Goal: Task Accomplishment & Management: Use online tool/utility

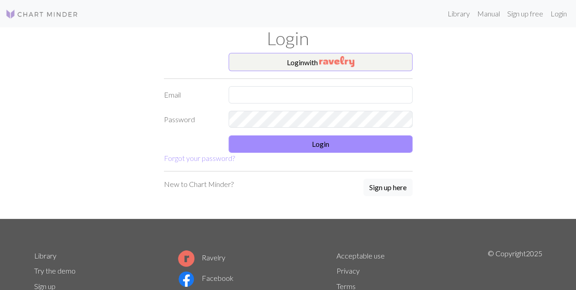
type input "marielcisa@gmail.com"
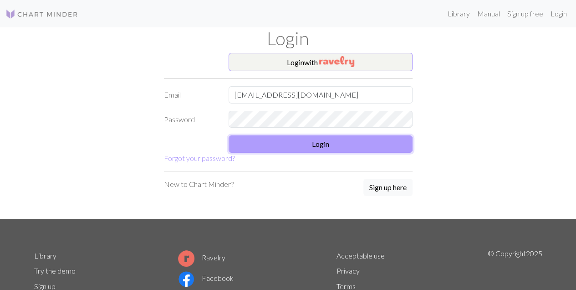
click at [329, 138] on button "Login" at bounding box center [321, 143] width 184 height 17
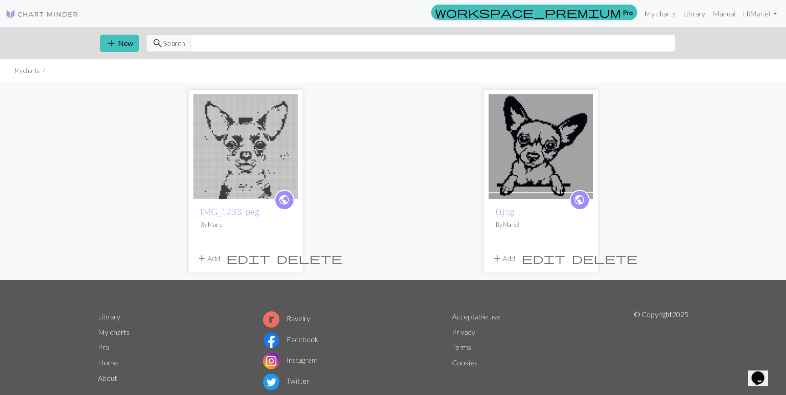
drag, startPoint x: 533, startPoint y: 0, endPoint x: 430, endPoint y: 184, distance: 211.2
click at [430, 184] on div "public IMG_1233.jpeg By [PERSON_NAME] add Add edit delete public 0.jpg By [PERS…" at bounding box center [394, 180] width 602 height 197
click at [112, 38] on span "add" at bounding box center [111, 43] width 11 height 13
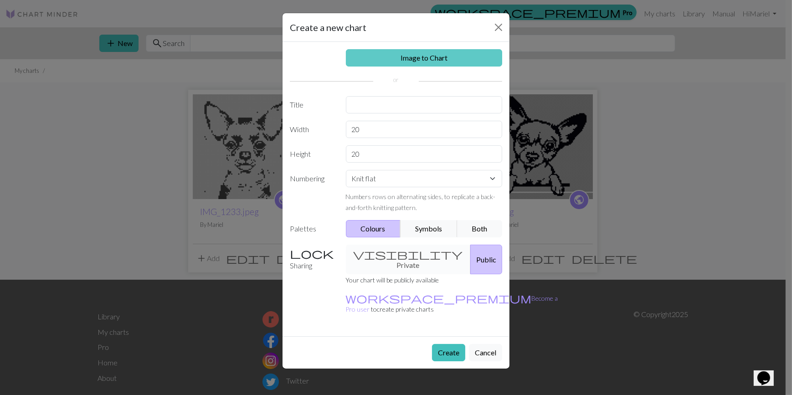
click at [437, 62] on link "Image to Chart" at bounding box center [424, 57] width 157 height 17
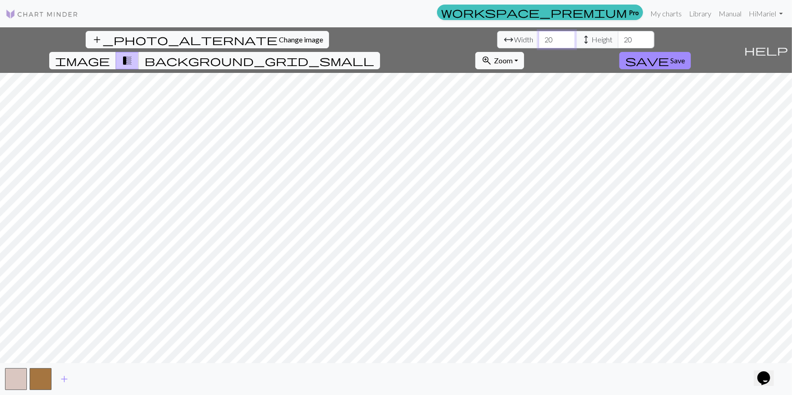
drag, startPoint x: 246, startPoint y: 41, endPoint x: 163, endPoint y: 30, distance: 84.1
click at [163, 30] on div "add_photo_alternate Change image arrow_range Width 20 height Height 20 image tr…" at bounding box center [370, 50] width 740 height 46
type input "85"
drag, startPoint x: 327, startPoint y: 41, endPoint x: 279, endPoint y: 40, distance: 47.4
click at [497, 40] on div "arrow_range Width 85 height Height 20" at bounding box center [575, 39] width 157 height 17
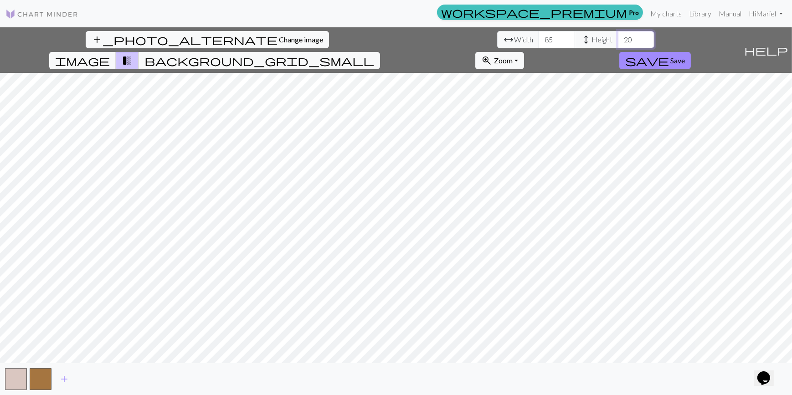
type input "5"
type input "85"
click at [374, 54] on span "background_grid_small" at bounding box center [259, 60] width 230 height 13
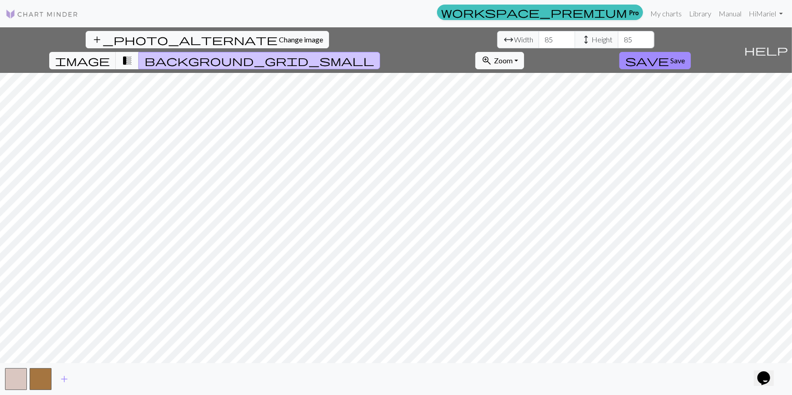
click at [139, 52] on button "transition_fade" at bounding box center [127, 60] width 23 height 17
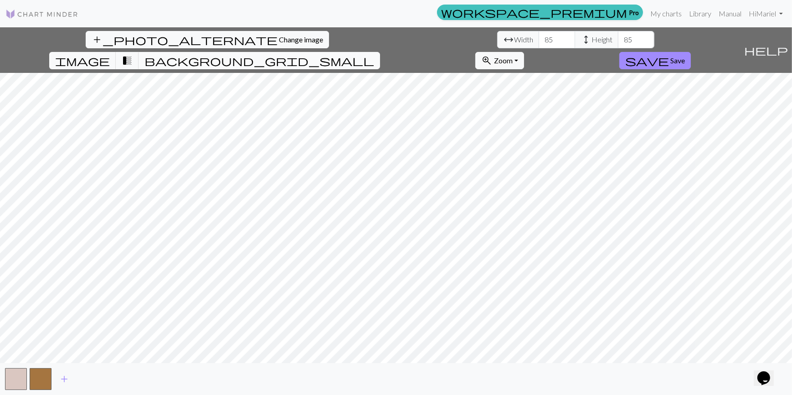
click at [380, 52] on button "background_grid_small" at bounding box center [260, 60] width 242 height 17
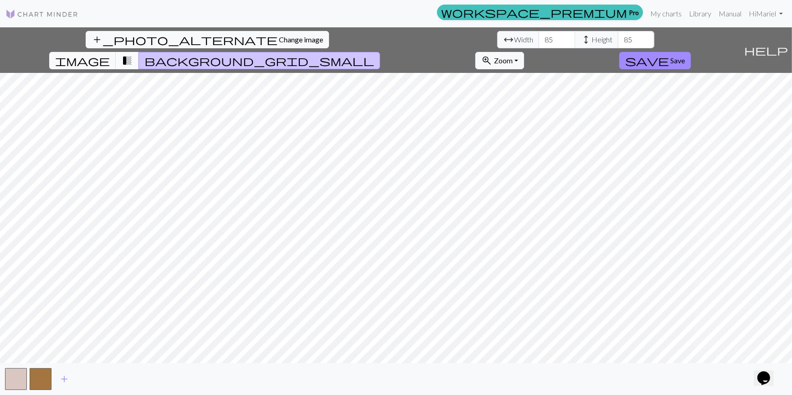
click at [133, 54] on span "transition_fade" at bounding box center [127, 60] width 11 height 13
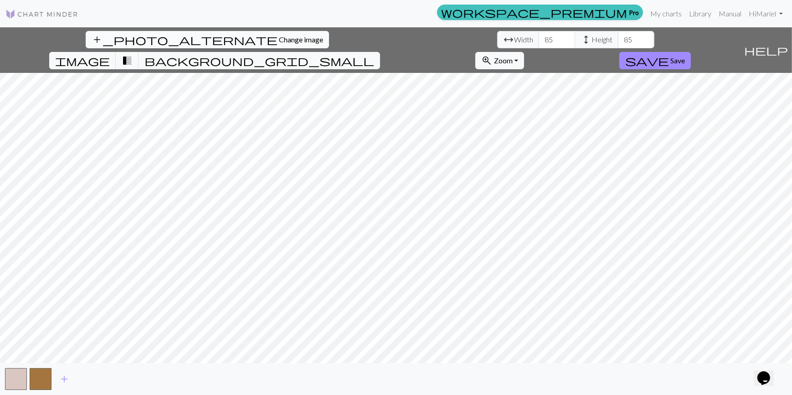
click at [279, 41] on span "Change image" at bounding box center [301, 39] width 44 height 9
click at [524, 52] on button "zoom_in Zoom Zoom" at bounding box center [499, 60] width 49 height 17
click at [548, 125] on button "50%" at bounding box center [512, 132] width 72 height 15
click at [513, 56] on span "Zoom" at bounding box center [503, 60] width 19 height 9
click at [548, 139] on button "100%" at bounding box center [512, 146] width 72 height 15
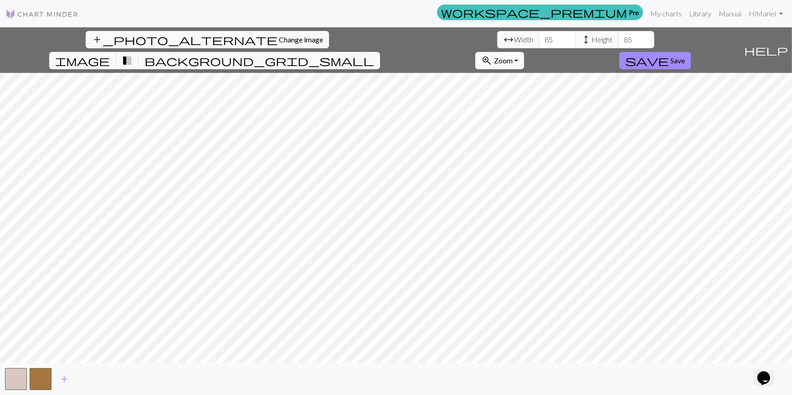
click at [513, 56] on span "Zoom" at bounding box center [503, 60] width 19 height 9
click at [548, 88] on button "Fit width" at bounding box center [512, 95] width 72 height 15
click at [524, 52] on button "zoom_in Zoom Zoom" at bounding box center [499, 60] width 49 height 17
click at [548, 73] on button "Fit all" at bounding box center [512, 80] width 72 height 15
drag, startPoint x: 593, startPoint y: 41, endPoint x: 592, endPoint y: 46, distance: 5.5
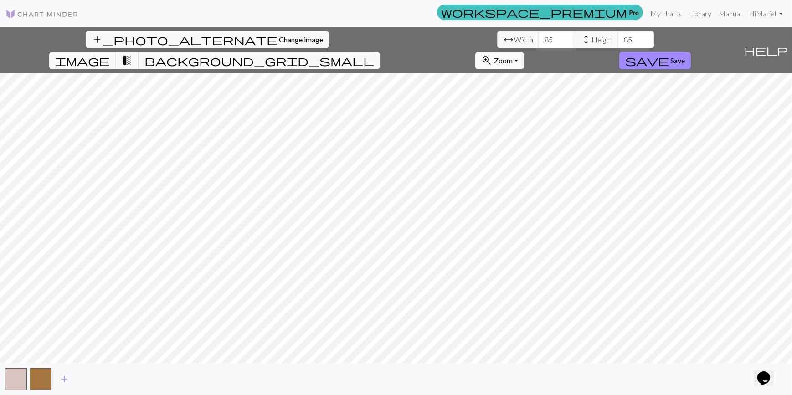
click at [513, 56] on span "Zoom" at bounding box center [503, 60] width 19 height 9
click at [548, 103] on button "Fit height" at bounding box center [512, 110] width 72 height 15
click at [576, 56] on span "Save" at bounding box center [677, 60] width 15 height 9
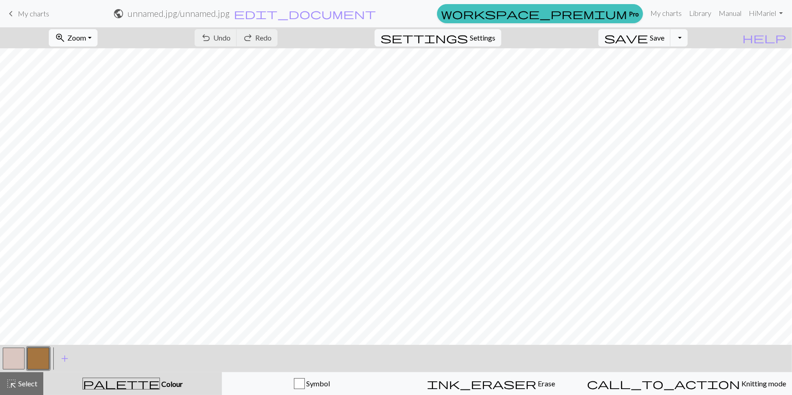
click at [86, 41] on span "Zoom" at bounding box center [76, 37] width 19 height 9
click at [91, 108] on button "50%" at bounding box center [85, 109] width 72 height 15
click at [38, 354] on button "button" at bounding box center [38, 359] width 22 height 22
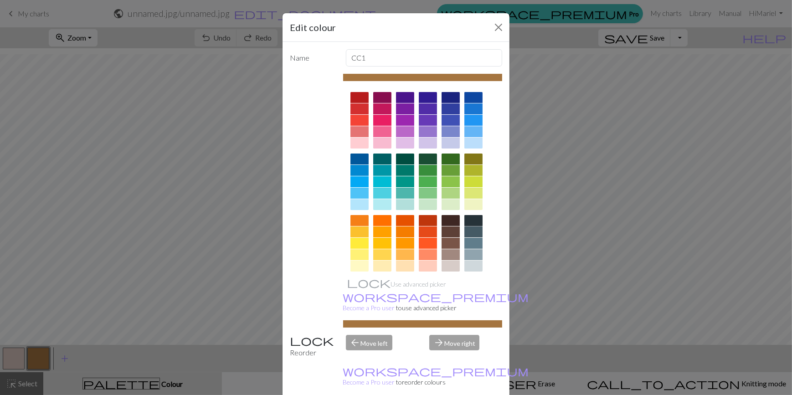
click at [466, 222] on div at bounding box center [473, 220] width 18 height 11
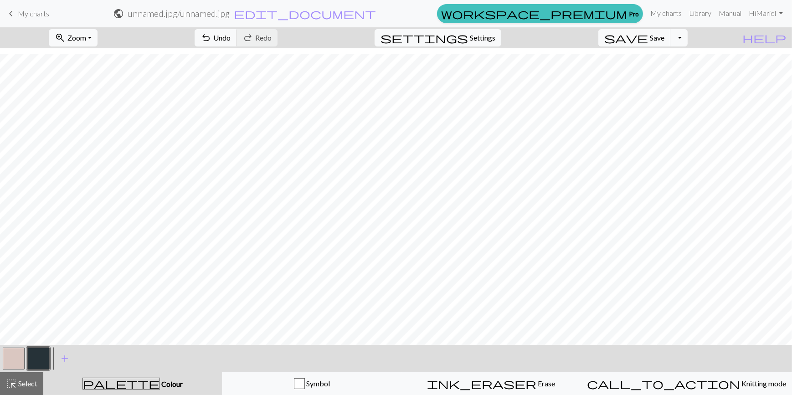
click at [4, 355] on button "button" at bounding box center [14, 359] width 22 height 22
click at [123, 377] on span "palette" at bounding box center [121, 383] width 77 height 13
click at [19, 360] on button "button" at bounding box center [14, 359] width 22 height 22
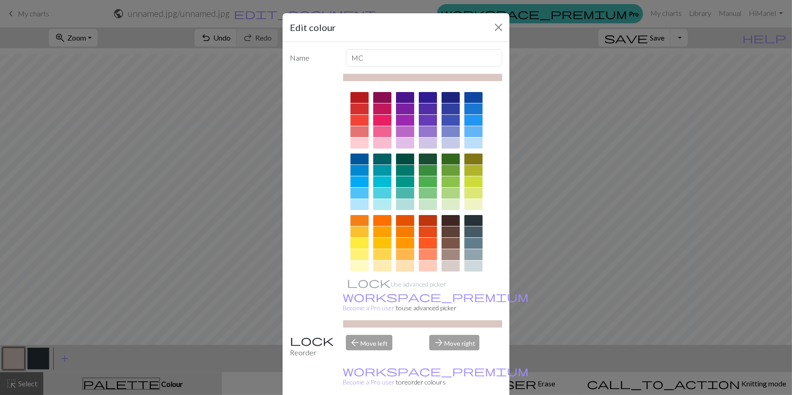
scroll to position [68, 0]
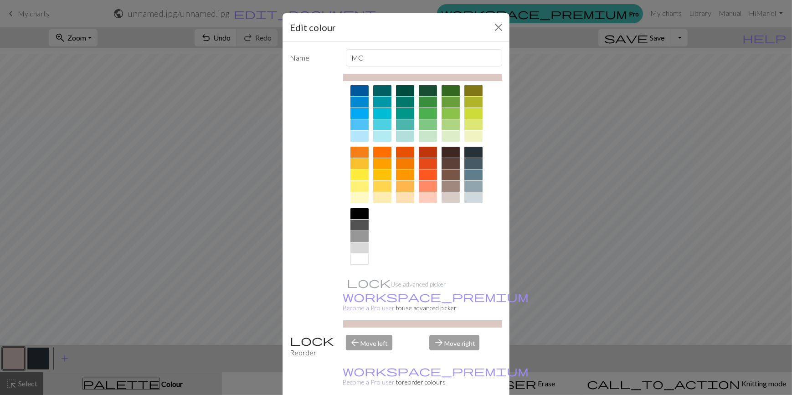
click at [356, 260] on div at bounding box center [359, 259] width 18 height 11
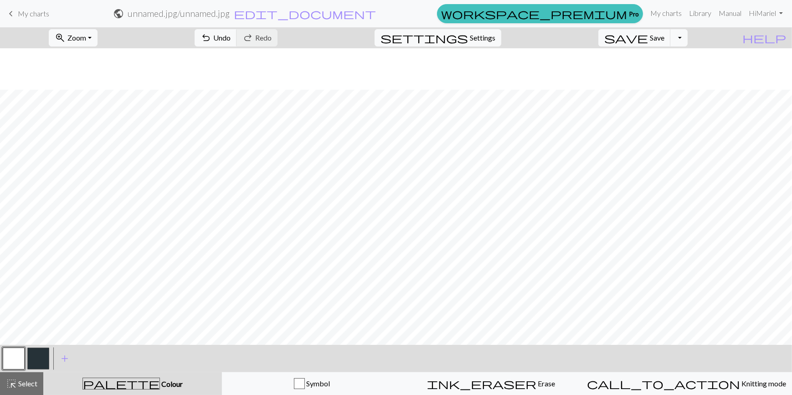
scroll to position [46, 0]
click at [22, 355] on button "button" at bounding box center [14, 359] width 22 height 22
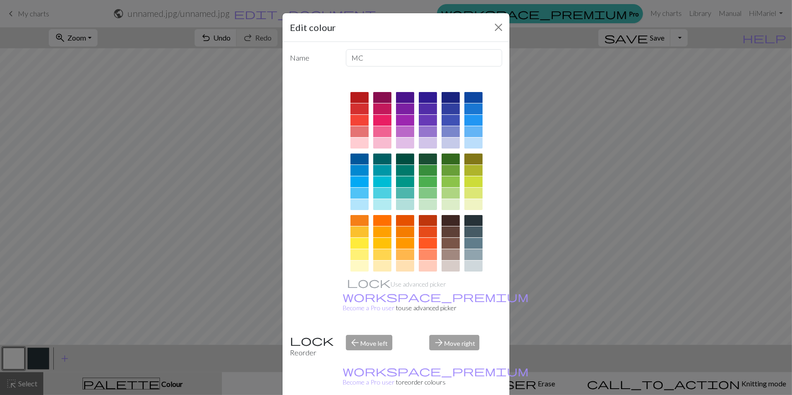
click at [87, 244] on div "Edit colour Name MC Use advanced picker workspace_premium Become a Pro user to …" at bounding box center [396, 197] width 792 height 395
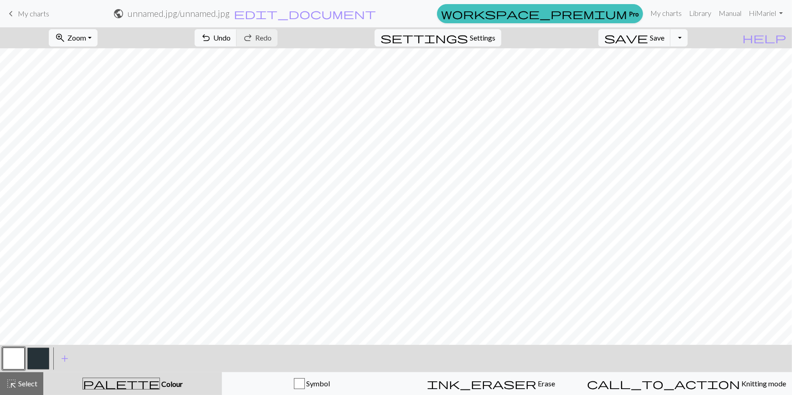
click at [276, 28] on div "undo Undo Undo redo Redo Redo" at bounding box center [236, 37] width 97 height 21
click at [231, 37] on span "Undo" at bounding box center [221, 37] width 17 height 9
click at [46, 353] on button "button" at bounding box center [38, 359] width 22 height 22
click at [14, 351] on button "button" at bounding box center [14, 359] width 22 height 22
click at [33, 360] on button "button" at bounding box center [38, 359] width 22 height 22
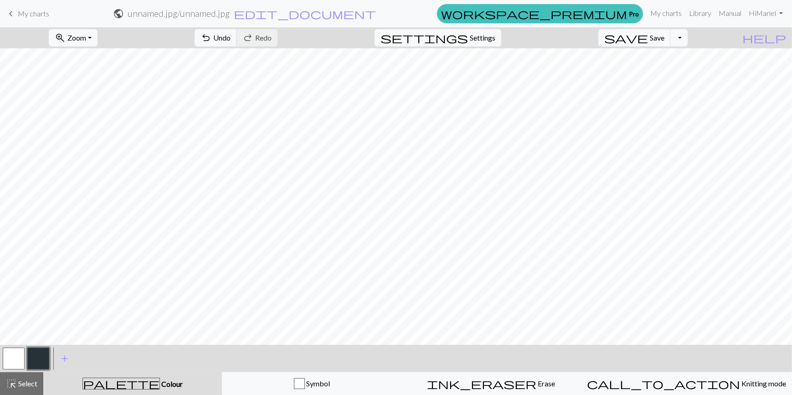
click at [21, 354] on button "button" at bounding box center [14, 359] width 22 height 22
click at [38, 356] on button "button" at bounding box center [38, 359] width 22 height 22
click at [20, 358] on button "button" at bounding box center [14, 359] width 22 height 22
click at [46, 359] on button "button" at bounding box center [38, 359] width 22 height 22
click at [21, 362] on button "button" at bounding box center [14, 359] width 22 height 22
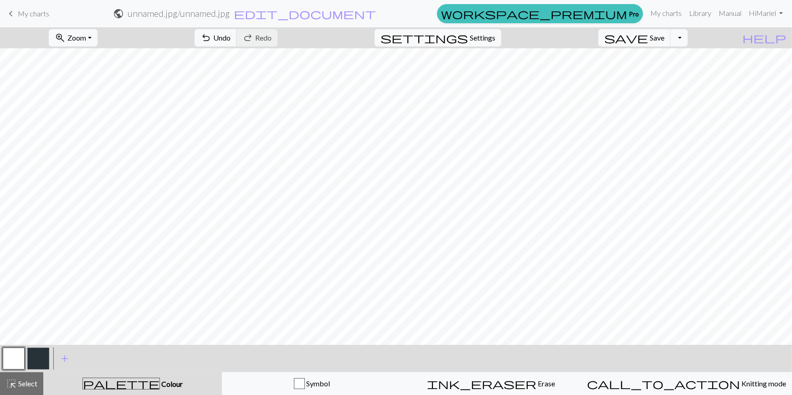
click at [45, 355] on button "button" at bounding box center [38, 359] width 22 height 22
click at [237, 40] on button "undo Undo Undo" at bounding box center [216, 37] width 42 height 17
click at [5, 359] on button "button" at bounding box center [14, 359] width 22 height 22
click at [36, 353] on button "button" at bounding box center [38, 359] width 22 height 22
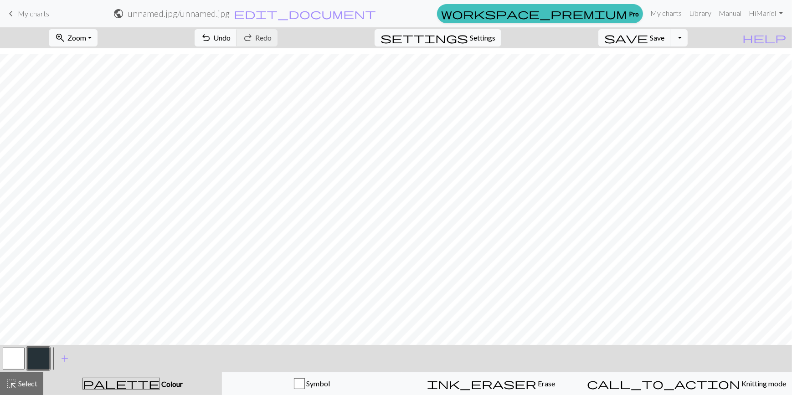
click at [160, 386] on span "Colour" at bounding box center [171, 384] width 23 height 9
click at [10, 381] on span "highlight_alt" at bounding box center [11, 383] width 11 height 13
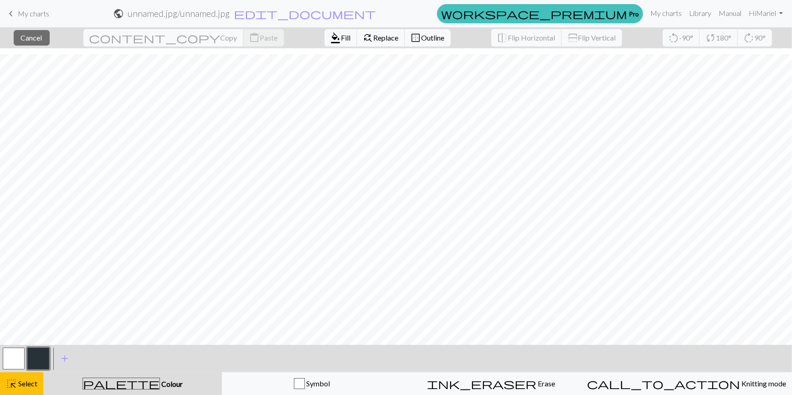
click at [37, 357] on button "button" at bounding box center [38, 359] width 22 height 22
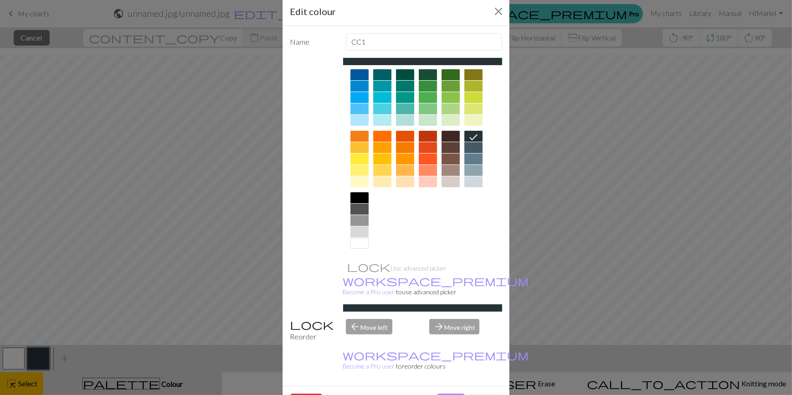
scroll to position [23, 0]
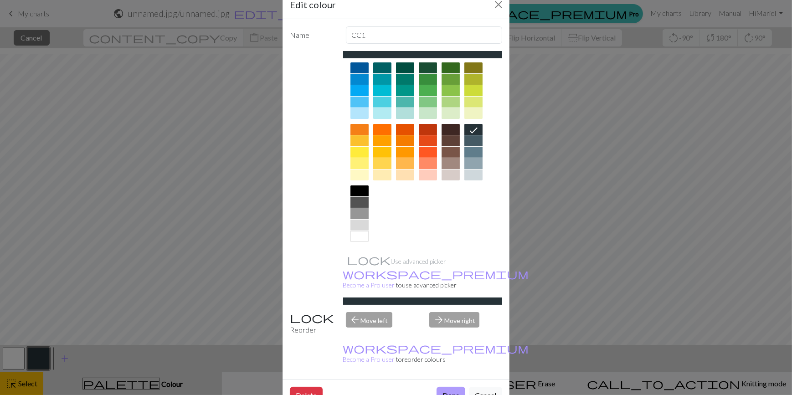
click at [447, 387] on button "Done" at bounding box center [451, 395] width 29 height 17
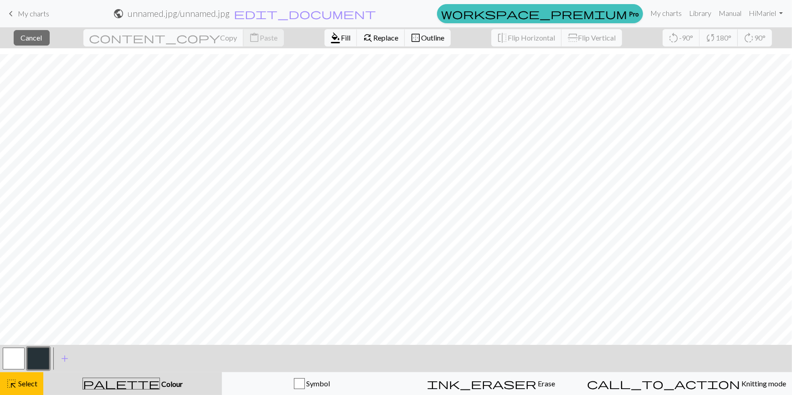
click at [41, 359] on button "button" at bounding box center [38, 359] width 22 height 22
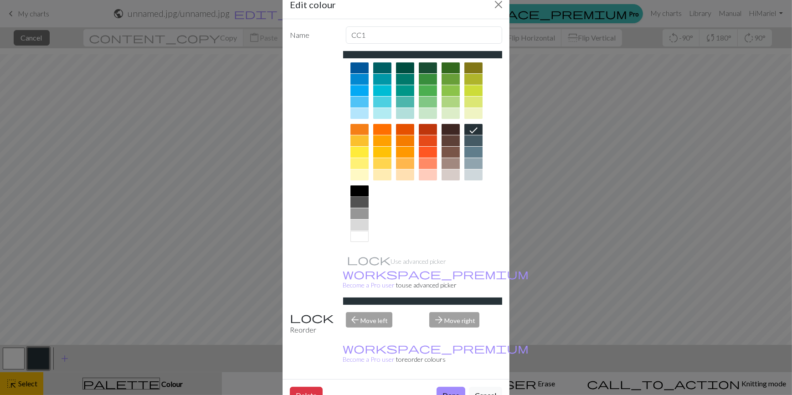
click at [358, 185] on div at bounding box center [359, 190] width 18 height 11
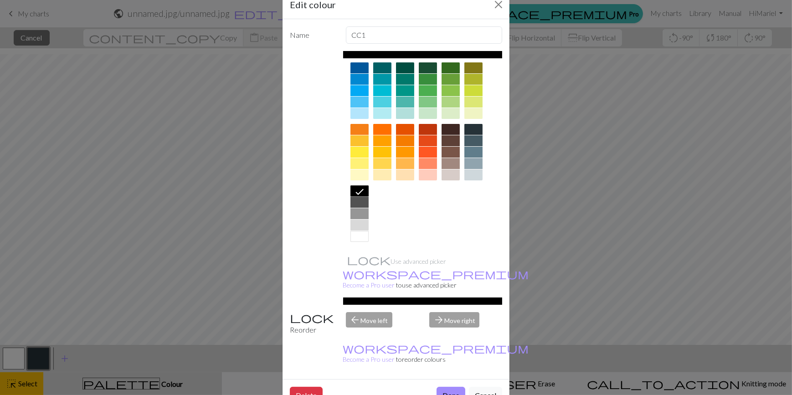
click at [471, 127] on div at bounding box center [473, 129] width 18 height 11
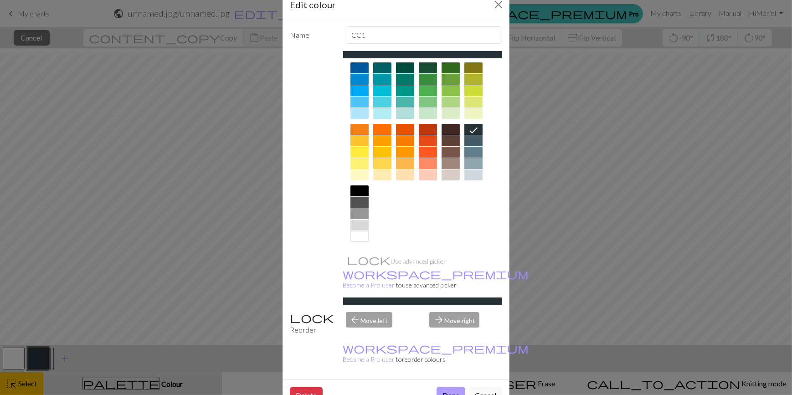
click at [451, 387] on button "Done" at bounding box center [451, 395] width 29 height 17
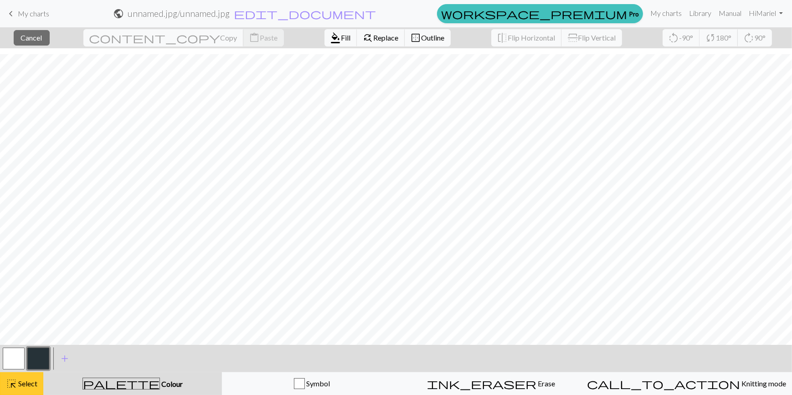
click at [31, 379] on span "Select" at bounding box center [27, 383] width 21 height 9
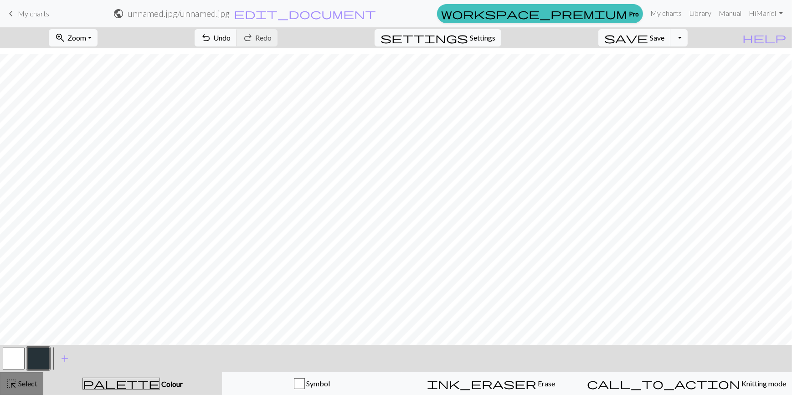
click at [31, 379] on span "Select" at bounding box center [27, 383] width 21 height 9
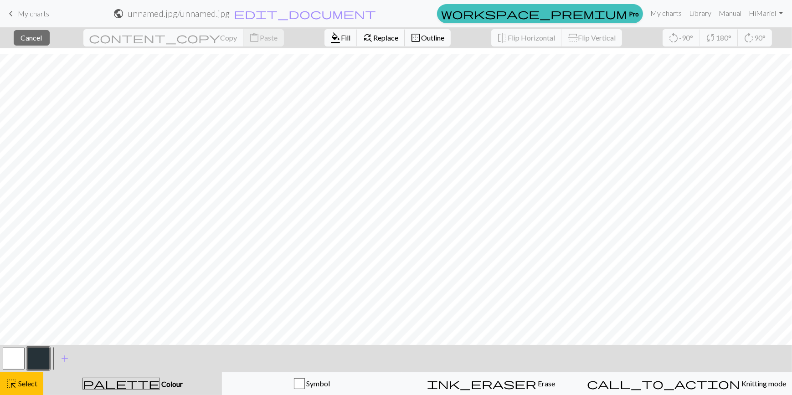
click at [363, 33] on span "find_replace" at bounding box center [368, 37] width 11 height 13
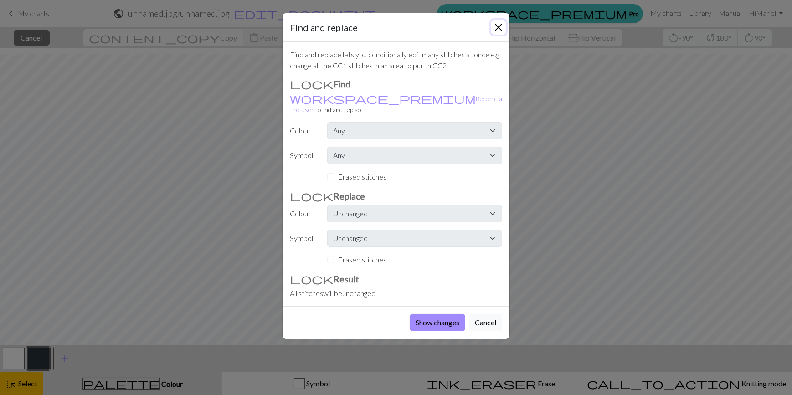
click at [499, 27] on button "Close" at bounding box center [498, 27] width 15 height 15
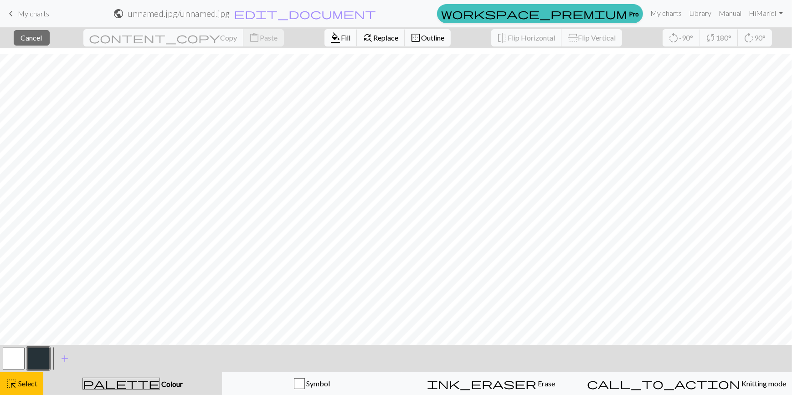
click at [341, 36] on span "Fill" at bounding box center [346, 37] width 10 height 9
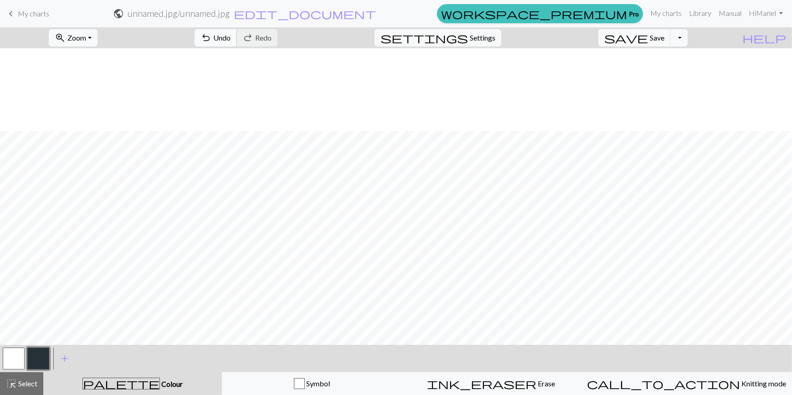
scroll to position [128, 0]
click at [211, 32] on span "undo" at bounding box center [206, 37] width 11 height 13
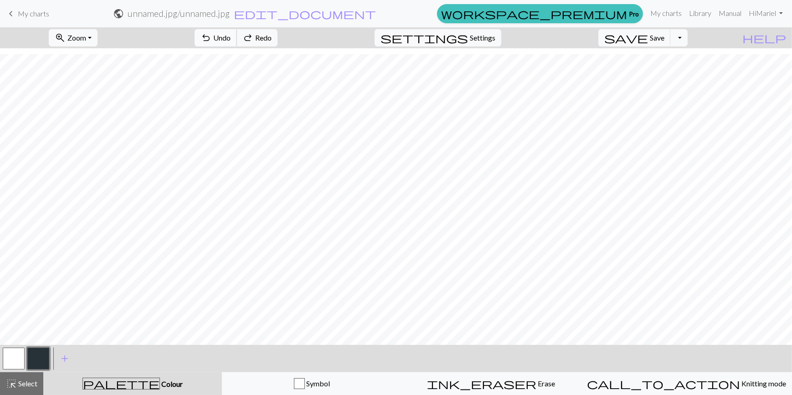
click at [211, 32] on span "undo" at bounding box center [206, 37] width 11 height 13
click at [36, 378] on div "highlight_alt Select Select" at bounding box center [21, 383] width 31 height 11
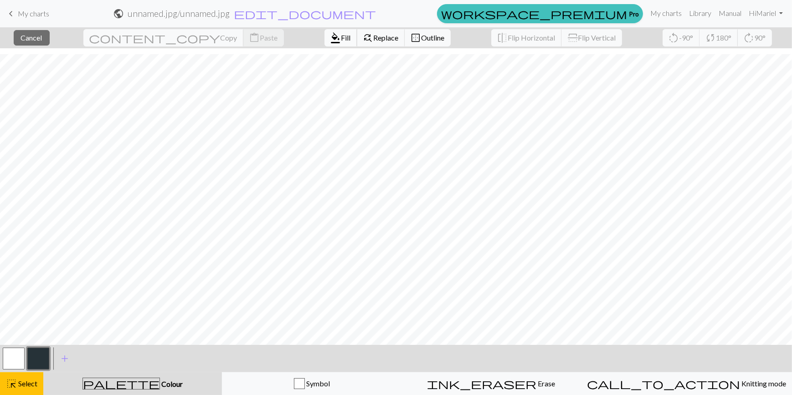
click at [341, 40] on span "Fill" at bounding box center [346, 37] width 10 height 9
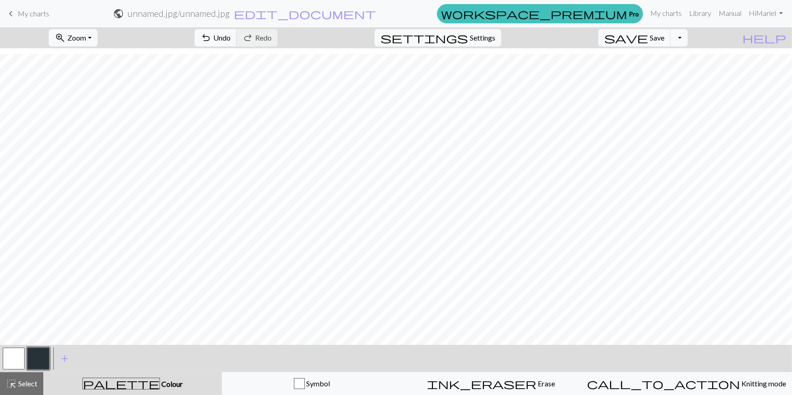
click at [19, 358] on button "button" at bounding box center [14, 359] width 22 height 22
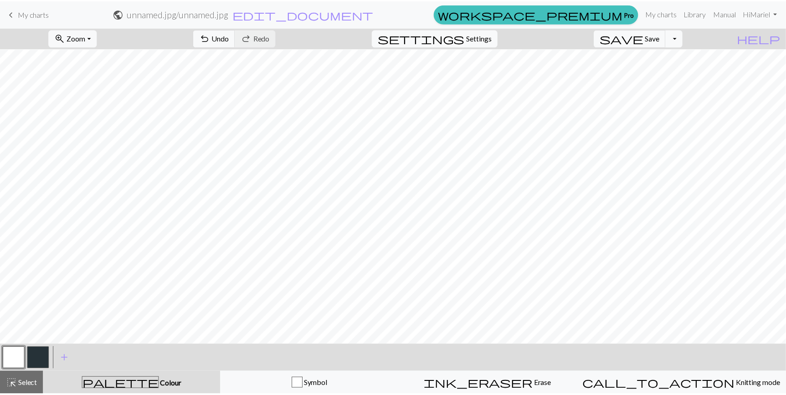
scroll to position [0, 0]
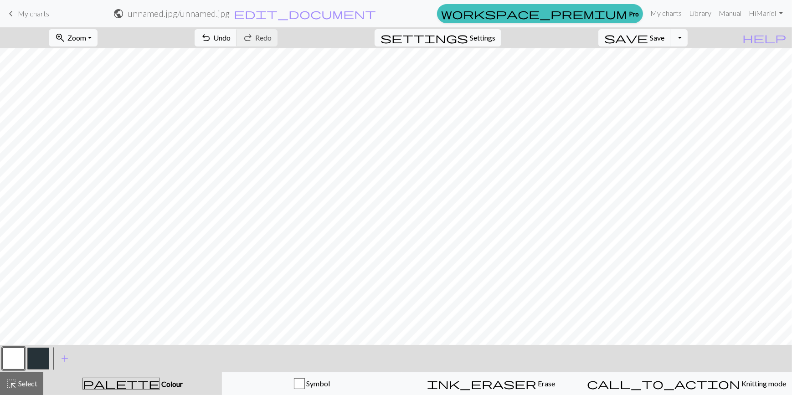
drag, startPoint x: 42, startPoint y: 15, endPoint x: 446, endPoint y: 36, distance: 404.3
click at [42, 15] on span "My charts" at bounding box center [33, 13] width 31 height 9
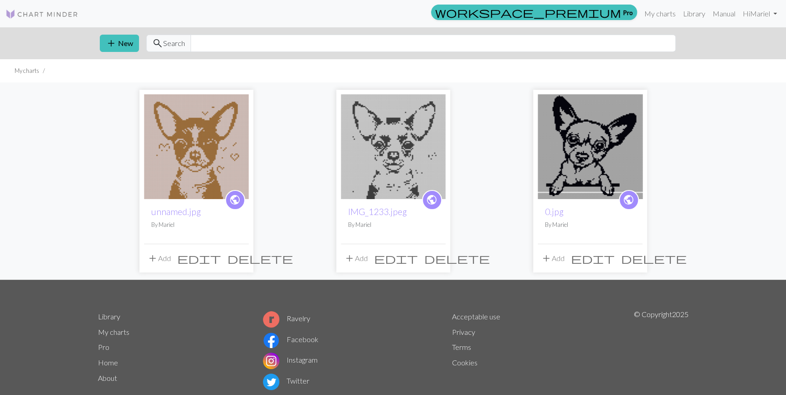
click at [241, 260] on span "delete" at bounding box center [260, 258] width 66 height 13
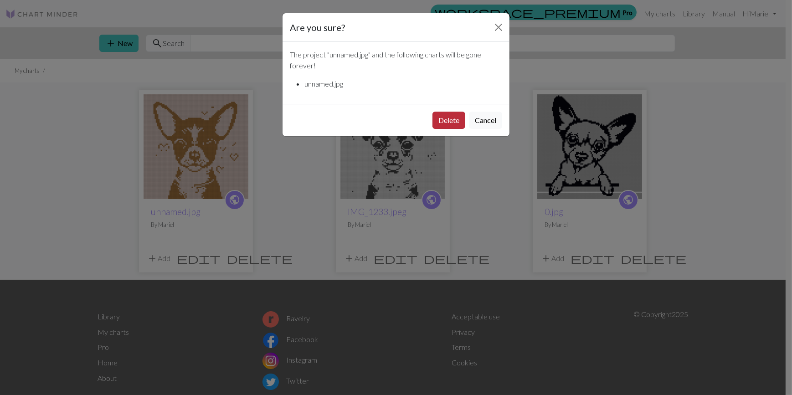
click at [447, 128] on button "Delete" at bounding box center [448, 120] width 33 height 17
click at [448, 121] on button "Delete" at bounding box center [448, 120] width 33 height 17
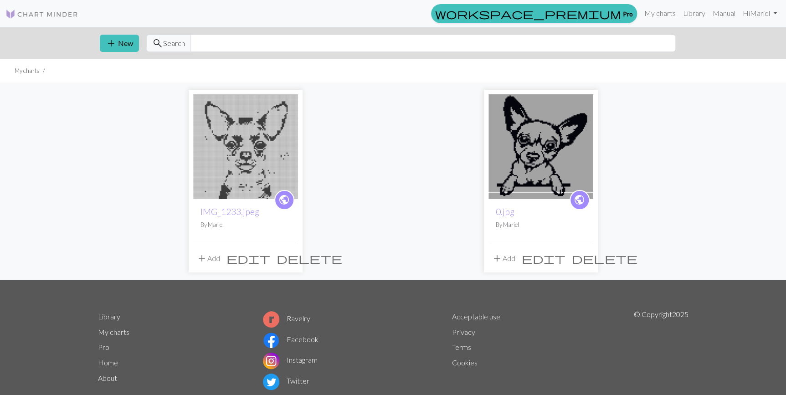
click at [263, 153] on img at bounding box center [245, 146] width 105 height 105
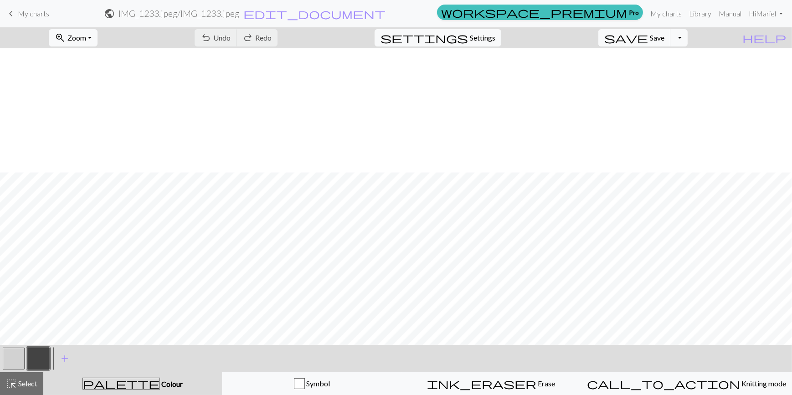
scroll to position [124, 0]
click at [98, 33] on button "zoom_in Zoom Zoom" at bounding box center [73, 37] width 49 height 17
click at [91, 107] on button "50%" at bounding box center [85, 109] width 72 height 15
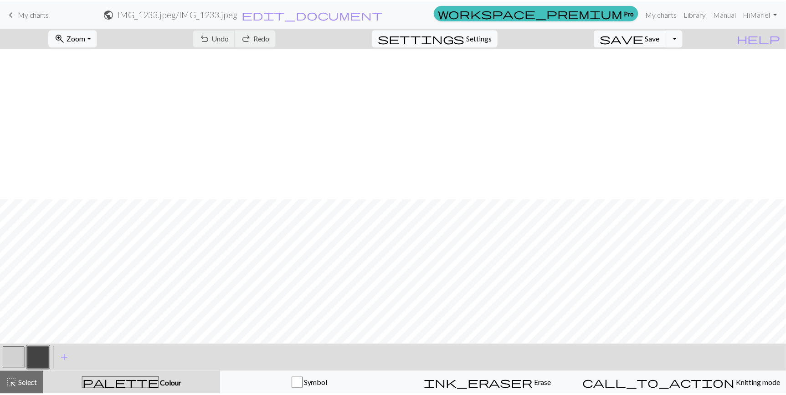
scroll to position [151, 0]
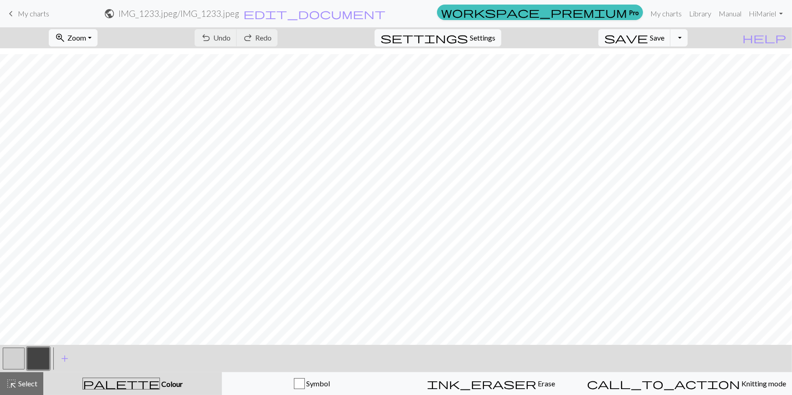
click at [41, 13] on span "My charts" at bounding box center [33, 13] width 31 height 9
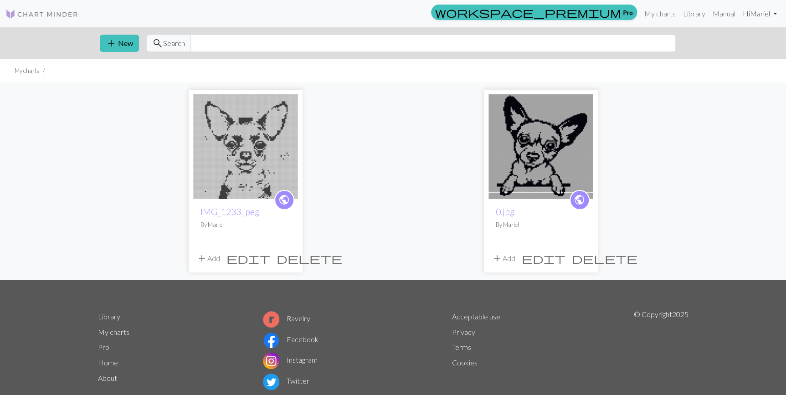
click at [752, 14] on link "Hi Mariel" at bounding box center [759, 14] width 41 height 18
click at [717, 65] on link "Logout" at bounding box center [728, 68] width 29 height 18
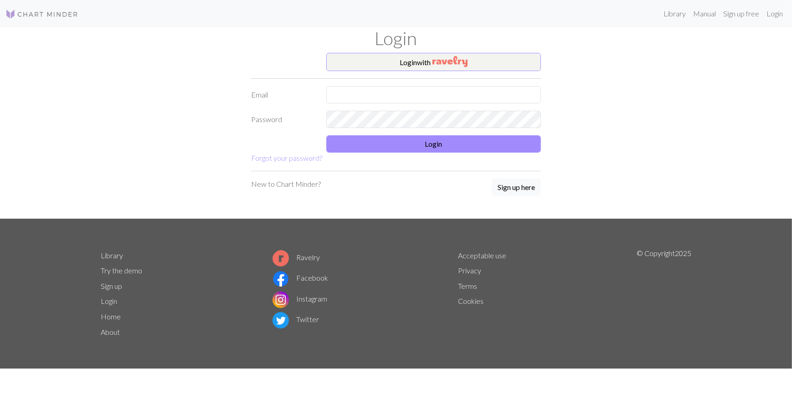
type input "[EMAIL_ADDRESS][DOMAIN_NAME]"
click at [406, 157] on form "Login with Email marielcisa@gmail.com Password Login Forgot your password?" at bounding box center [396, 108] width 290 height 111
click at [422, 145] on button "Login" at bounding box center [433, 143] width 215 height 17
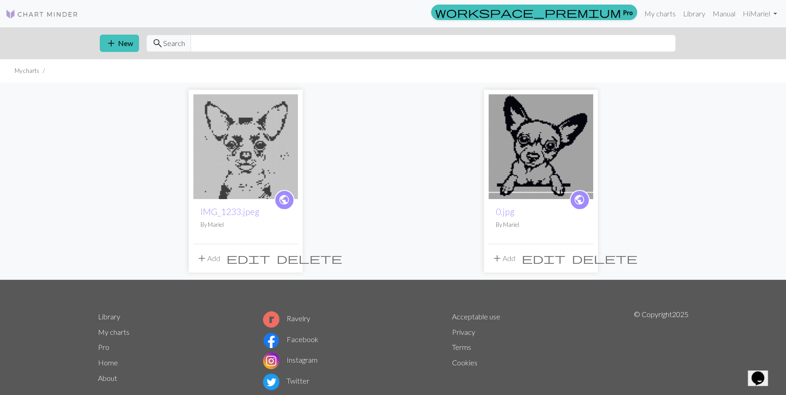
click at [545, 158] on img at bounding box center [541, 146] width 105 height 105
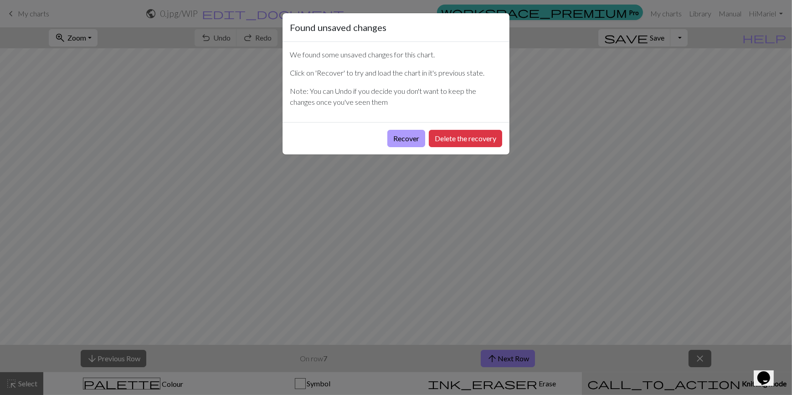
click at [416, 141] on button "Recover" at bounding box center [406, 138] width 38 height 17
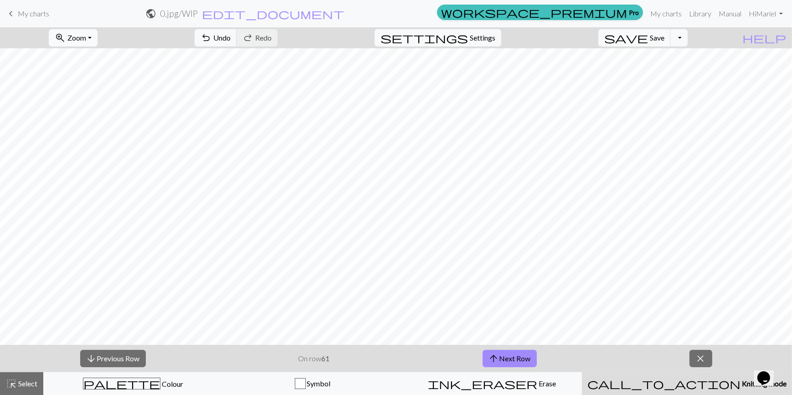
click at [66, 39] on span "zoom_in" at bounding box center [60, 37] width 11 height 13
click at [89, 106] on button "50%" at bounding box center [85, 109] width 72 height 15
drag, startPoint x: 40, startPoint y: 15, endPoint x: 437, endPoint y: 37, distance: 398.0
click at [40, 15] on span "My charts" at bounding box center [33, 13] width 31 height 9
click at [437, 37] on div "zoom_in Zoom Zoom Fit all Fit width Fit height 50% 100% 150% 200% undo Undo Und…" at bounding box center [368, 37] width 736 height 21
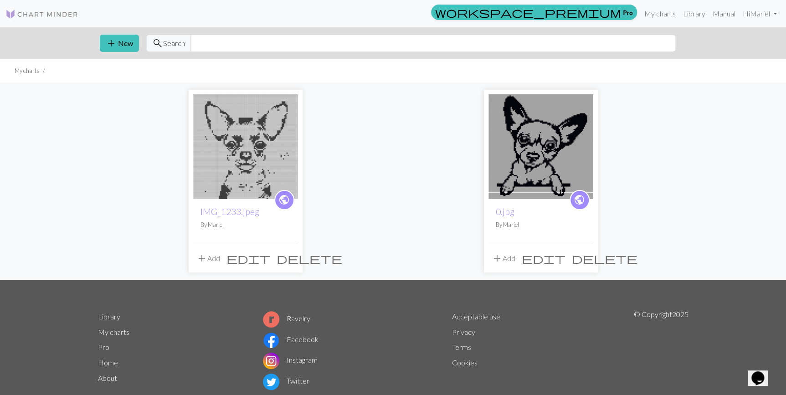
click at [323, 91] on div "public IMG_1233.jpeg By Mariel add Add edit delete public 0.jpg By Mariel add A…" at bounding box center [394, 180] width 602 height 197
click at [122, 39] on button "add New" at bounding box center [119, 43] width 39 height 17
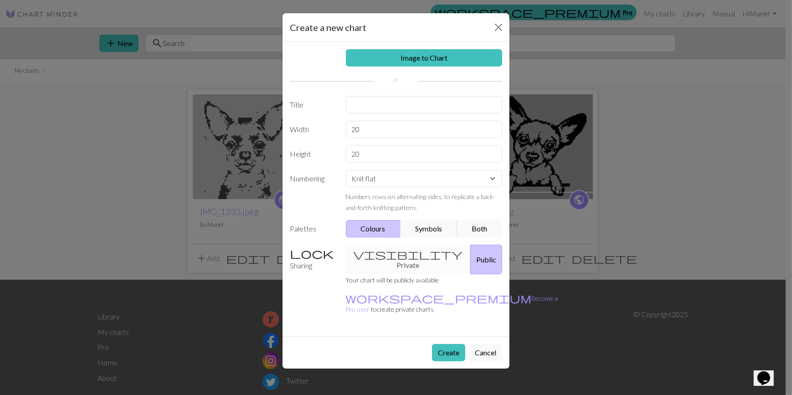
click at [400, 70] on div "Image to Chart Title Width 20 Height 20 Numbering Knit flat Knit in the round L…" at bounding box center [396, 189] width 227 height 294
click at [401, 64] on link "Image to Chart" at bounding box center [424, 57] width 157 height 17
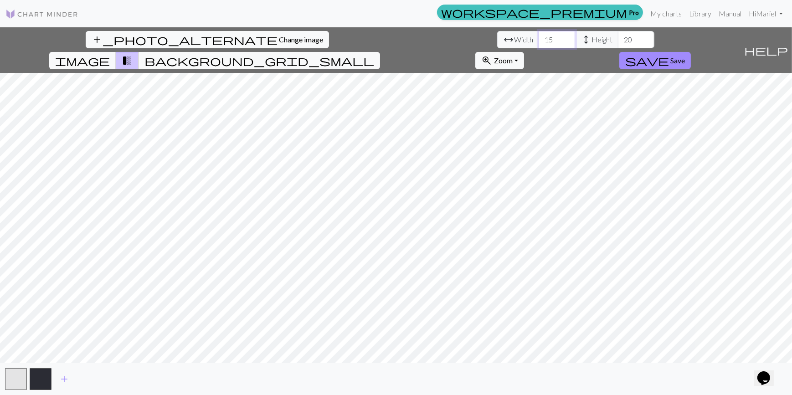
drag, startPoint x: 246, startPoint y: 42, endPoint x: 186, endPoint y: 32, distance: 60.0
click at [497, 32] on div "arrow_range Width 15 height Height 20" at bounding box center [575, 39] width 157 height 17
type input "550"
click at [618, 38] on input "20" at bounding box center [636, 39] width 36 height 17
drag, startPoint x: 327, startPoint y: 41, endPoint x: 278, endPoint y: 38, distance: 48.8
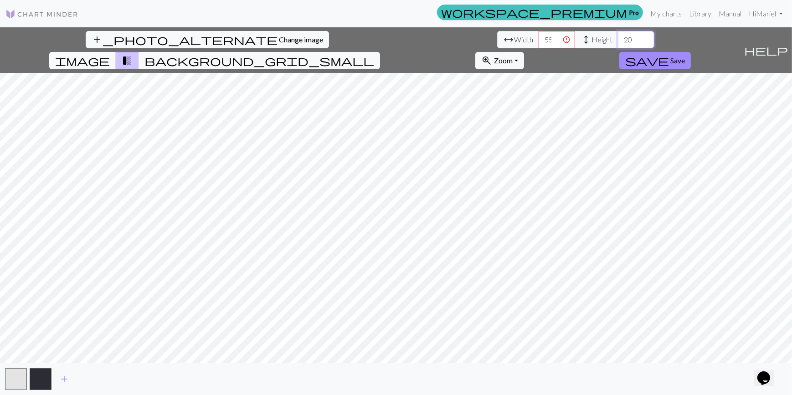
click at [497, 38] on div "arrow_range Width 550 height Height 20" at bounding box center [575, 39] width 157 height 17
type input "50"
click at [539, 41] on input "549" at bounding box center [557, 39] width 36 height 17
click at [539, 41] on input "548" at bounding box center [557, 39] width 36 height 17
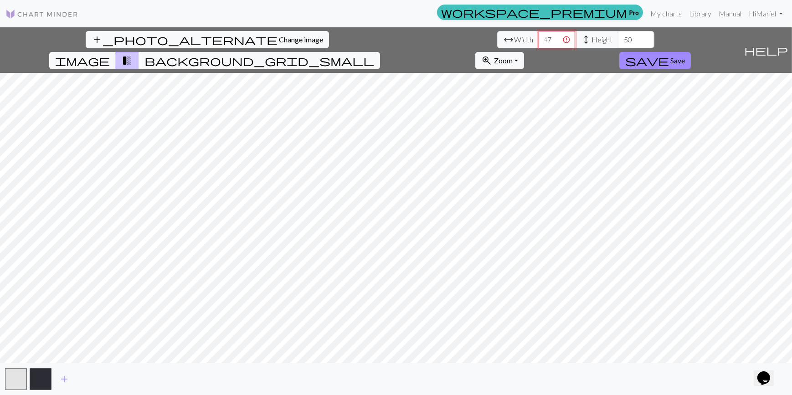
click at [539, 41] on input "547" at bounding box center [557, 39] width 36 height 17
click at [539, 36] on input "548" at bounding box center [557, 39] width 36 height 17
click at [539, 36] on input "549" at bounding box center [557, 39] width 36 height 17
click at [539, 36] on input "550" at bounding box center [557, 39] width 36 height 17
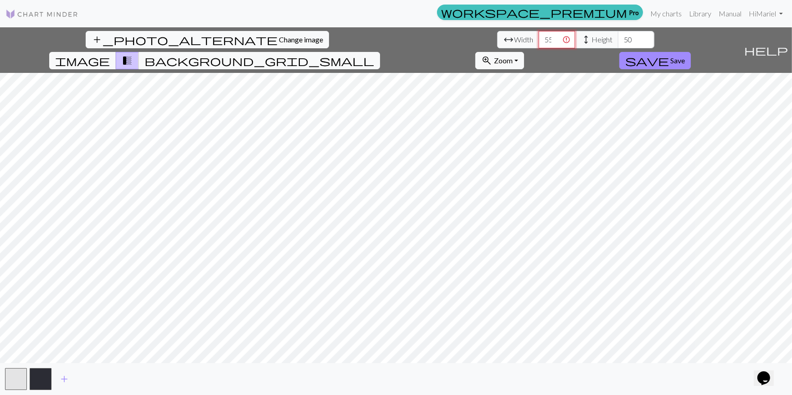
click at [539, 38] on input "550" at bounding box center [557, 39] width 36 height 17
click at [539, 39] on input "550" at bounding box center [557, 39] width 36 height 17
click at [374, 54] on span "background_grid_small" at bounding box center [259, 60] width 230 height 13
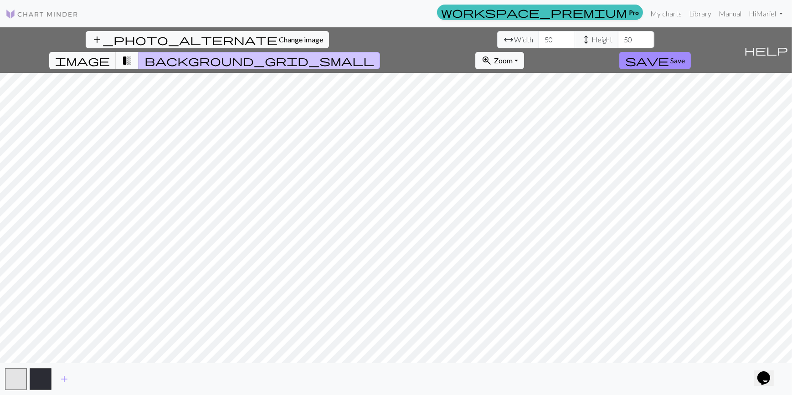
click at [133, 54] on span "transition_fade" at bounding box center [127, 60] width 11 height 13
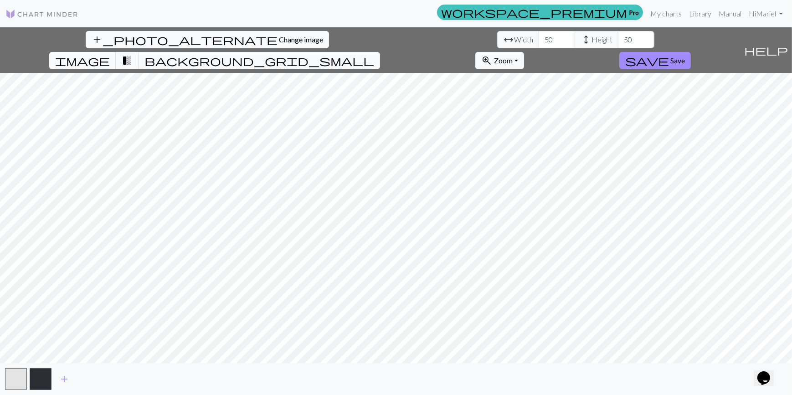
click at [110, 54] on span "image" at bounding box center [82, 60] width 55 height 13
click at [374, 54] on span "background_grid_small" at bounding box center [259, 60] width 230 height 13
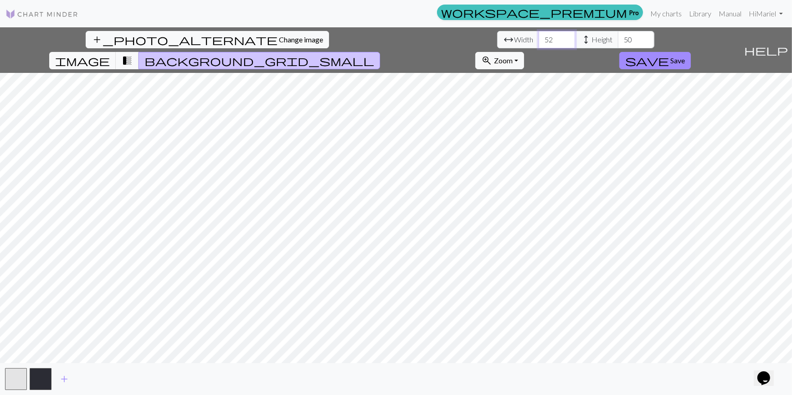
drag, startPoint x: 248, startPoint y: 38, endPoint x: 242, endPoint y: 37, distance: 6.4
click at [539, 37] on input "53" at bounding box center [557, 39] width 36 height 17
drag, startPoint x: 244, startPoint y: 37, endPoint x: 235, endPoint y: 37, distance: 9.1
click at [539, 37] on input "53" at bounding box center [557, 39] width 36 height 17
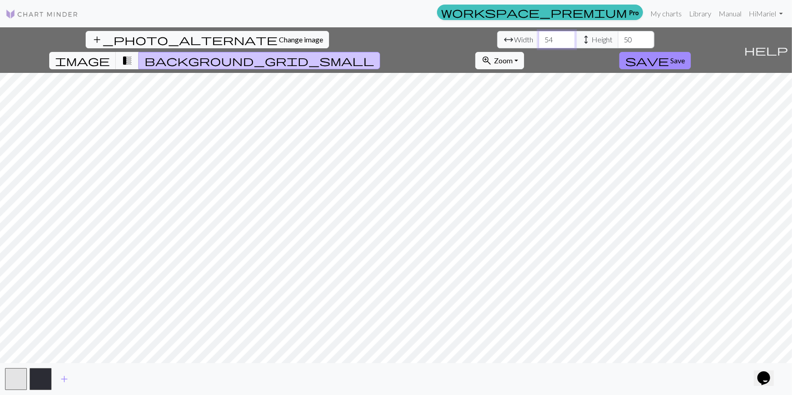
click at [539, 37] on input "54" at bounding box center [557, 39] width 36 height 17
click at [539, 37] on input "55" at bounding box center [557, 39] width 36 height 17
click at [539, 37] on input "56" at bounding box center [557, 39] width 36 height 17
click at [539, 37] on input "57" at bounding box center [557, 39] width 36 height 17
click at [539, 37] on input "58" at bounding box center [557, 39] width 36 height 17
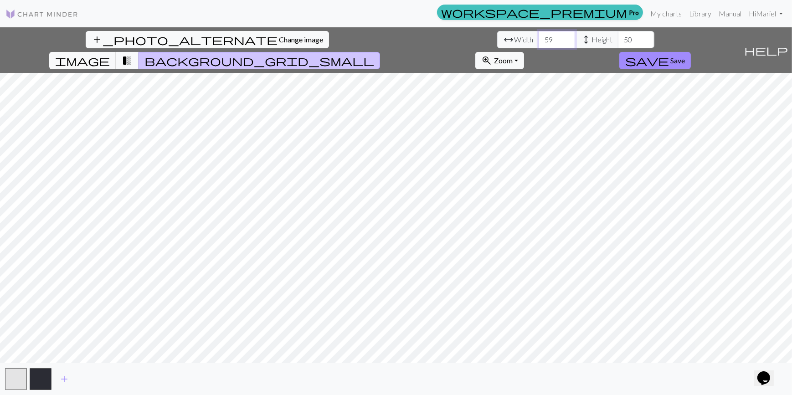
click at [539, 37] on input "59" at bounding box center [557, 39] width 36 height 17
type input "60"
click at [539, 37] on input "60" at bounding box center [557, 39] width 36 height 17
click at [618, 37] on input "51" at bounding box center [636, 39] width 36 height 17
click at [618, 37] on input "52" at bounding box center [636, 39] width 36 height 17
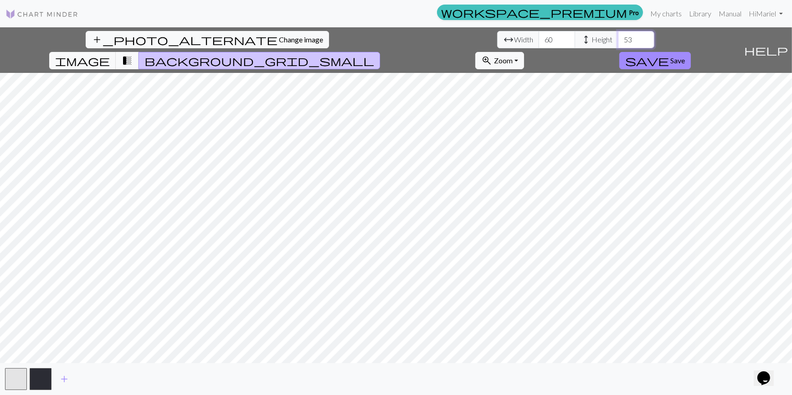
click at [618, 37] on input "53" at bounding box center [636, 39] width 36 height 17
click at [618, 37] on input "54" at bounding box center [636, 39] width 36 height 17
click at [618, 37] on input "55" at bounding box center [636, 39] width 36 height 17
click at [618, 37] on input "56" at bounding box center [636, 39] width 36 height 17
click at [618, 37] on input "57" at bounding box center [636, 39] width 36 height 17
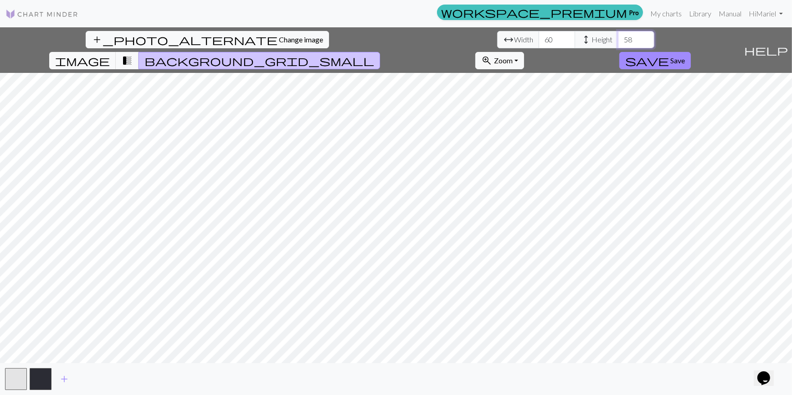
click at [618, 37] on input "58" at bounding box center [636, 39] width 36 height 17
click at [618, 37] on input "59" at bounding box center [636, 39] width 36 height 17
type input "60"
click at [618, 37] on input "60" at bounding box center [636, 39] width 36 height 17
click at [139, 52] on button "transition_fade" at bounding box center [127, 60] width 23 height 17
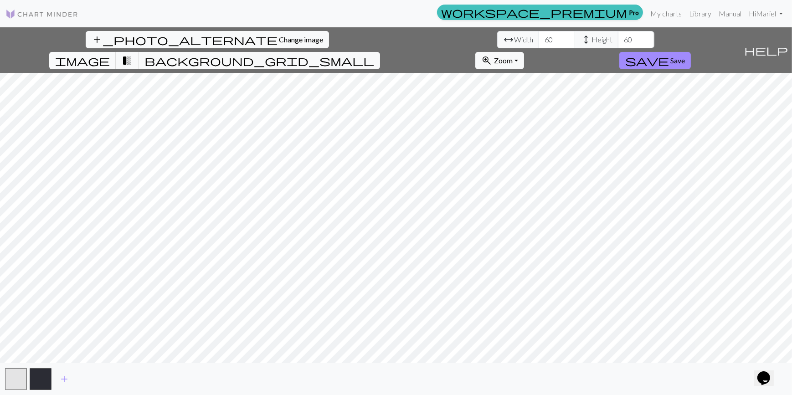
click at [116, 52] on button "image" at bounding box center [82, 60] width 67 height 17
click at [374, 54] on span "background_grid_small" at bounding box center [259, 60] width 230 height 13
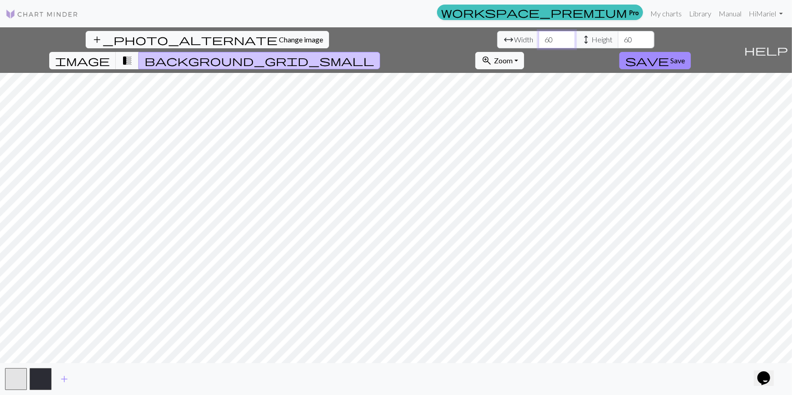
click at [539, 43] on input "60" at bounding box center [557, 39] width 36 height 17
click at [539, 36] on input "61" at bounding box center [557, 39] width 36 height 17
click at [539, 36] on input "62" at bounding box center [557, 39] width 36 height 17
click at [539, 36] on input "63" at bounding box center [557, 39] width 36 height 17
click at [539, 36] on input "64" at bounding box center [557, 39] width 36 height 17
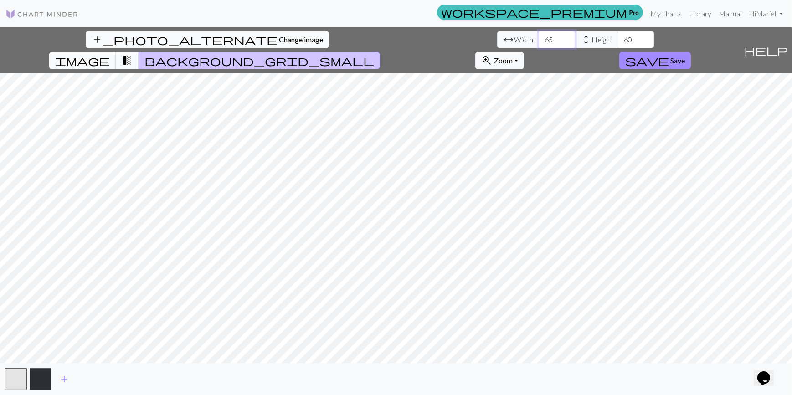
click at [539, 36] on input "65" at bounding box center [557, 39] width 36 height 17
click at [539, 36] on input "66" at bounding box center [557, 39] width 36 height 17
click at [539, 36] on input "67" at bounding box center [557, 39] width 36 height 17
click at [539, 36] on input "68" at bounding box center [557, 39] width 36 height 17
click at [539, 36] on input "69" at bounding box center [557, 39] width 36 height 17
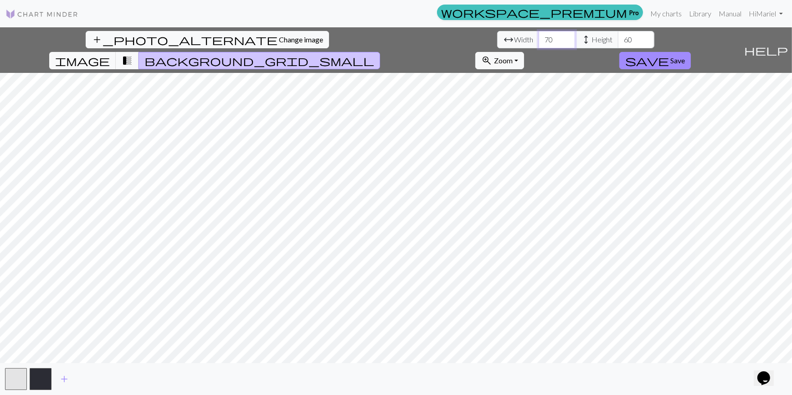
click at [539, 36] on input "70" at bounding box center [557, 39] width 36 height 17
click at [539, 36] on input "71" at bounding box center [557, 39] width 36 height 17
click at [539, 36] on input "72" at bounding box center [557, 39] width 36 height 17
click at [539, 36] on input "73" at bounding box center [557, 39] width 36 height 17
click at [539, 36] on input "74" at bounding box center [557, 39] width 36 height 17
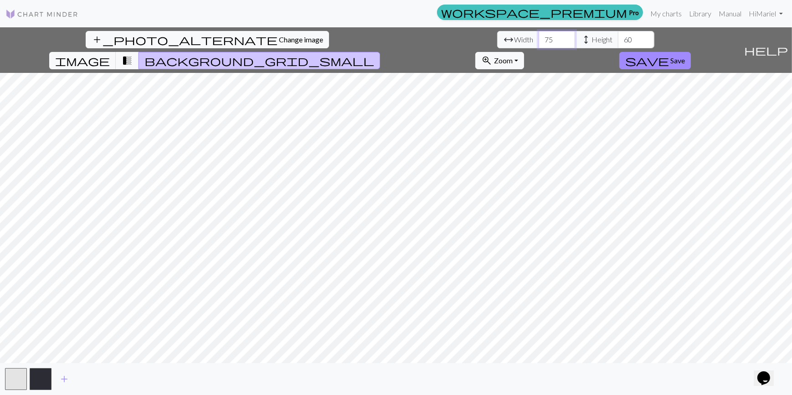
click at [539, 36] on input "75" at bounding box center [557, 39] width 36 height 17
click at [539, 36] on input "76" at bounding box center [557, 39] width 36 height 17
click at [539, 36] on input "77" at bounding box center [557, 39] width 36 height 17
click at [539, 36] on input "78" at bounding box center [557, 39] width 36 height 17
click at [539, 36] on input "79" at bounding box center [557, 39] width 36 height 17
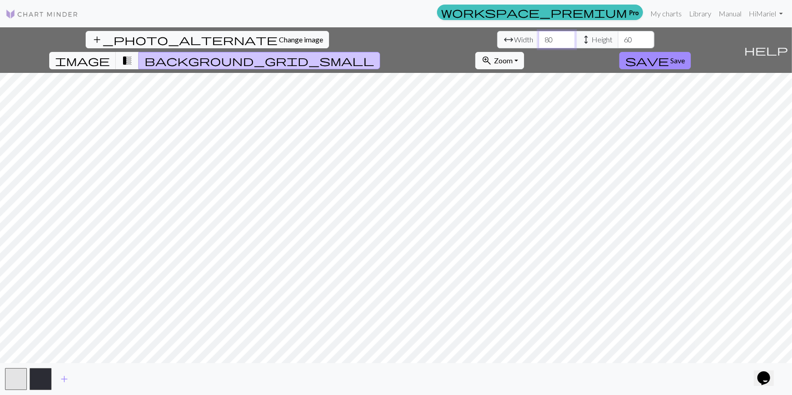
type input "80"
click at [539, 36] on input "80" at bounding box center [557, 39] width 36 height 17
click at [618, 36] on input "61" at bounding box center [636, 39] width 36 height 17
click at [618, 36] on input "62" at bounding box center [636, 39] width 36 height 17
click at [618, 36] on input "63" at bounding box center [636, 39] width 36 height 17
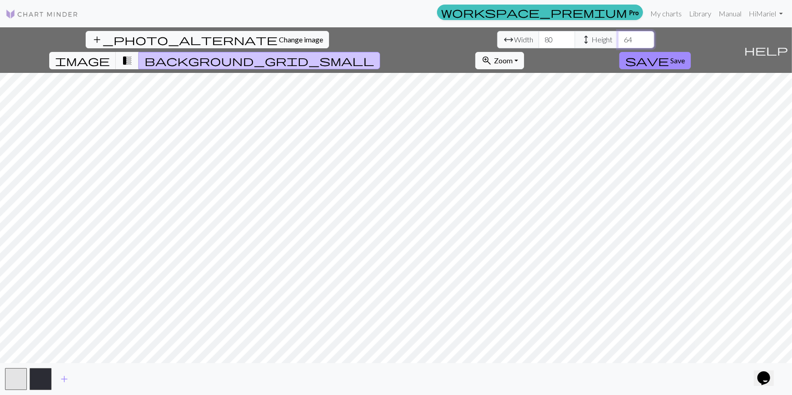
click at [618, 36] on input "64" at bounding box center [636, 39] width 36 height 17
click at [618, 36] on input "65" at bounding box center [636, 39] width 36 height 17
click at [618, 36] on input "66" at bounding box center [636, 39] width 36 height 17
click at [618, 36] on input "67" at bounding box center [636, 39] width 36 height 17
click at [618, 36] on input "68" at bounding box center [636, 39] width 36 height 17
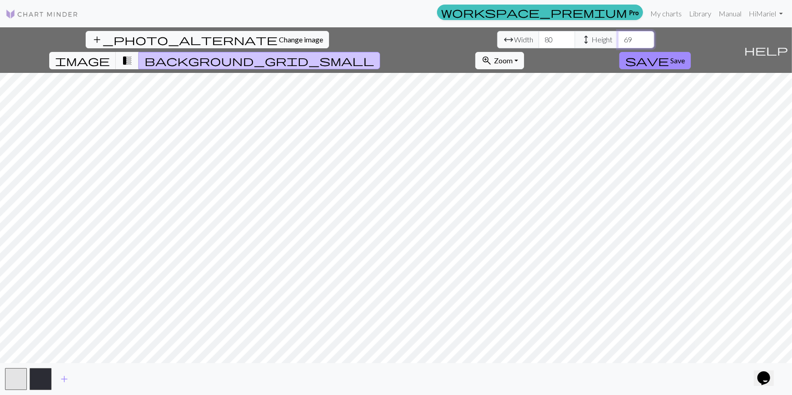
click at [618, 36] on input "69" at bounding box center [636, 39] width 36 height 17
click at [618, 36] on input "70" at bounding box center [636, 39] width 36 height 17
click at [618, 36] on input "71" at bounding box center [636, 39] width 36 height 17
click at [618, 36] on input "72" at bounding box center [636, 39] width 36 height 17
click at [618, 36] on input "73" at bounding box center [636, 39] width 36 height 17
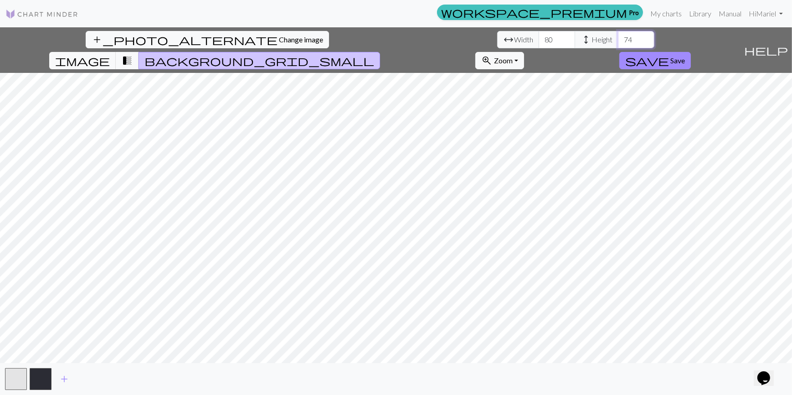
click at [618, 36] on input "74" at bounding box center [636, 39] width 36 height 17
click at [618, 36] on input "75" at bounding box center [636, 39] width 36 height 17
click at [618, 36] on input "76" at bounding box center [636, 39] width 36 height 17
click at [618, 36] on input "77" at bounding box center [636, 39] width 36 height 17
click at [618, 36] on input "78" at bounding box center [636, 39] width 36 height 17
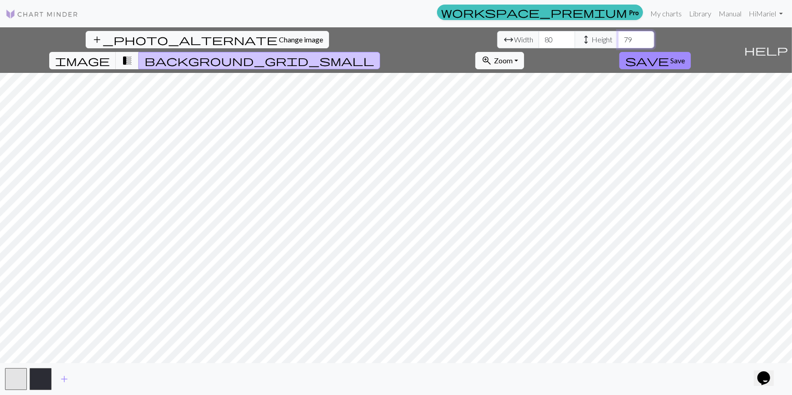
click at [618, 36] on input "79" at bounding box center [636, 39] width 36 height 17
type input "80"
click at [618, 36] on input "80" at bounding box center [636, 39] width 36 height 17
drag, startPoint x: 244, startPoint y: 39, endPoint x: 207, endPoint y: 36, distance: 36.6
click at [497, 36] on div "arrow_range Width 80 height Height 80" at bounding box center [575, 39] width 157 height 17
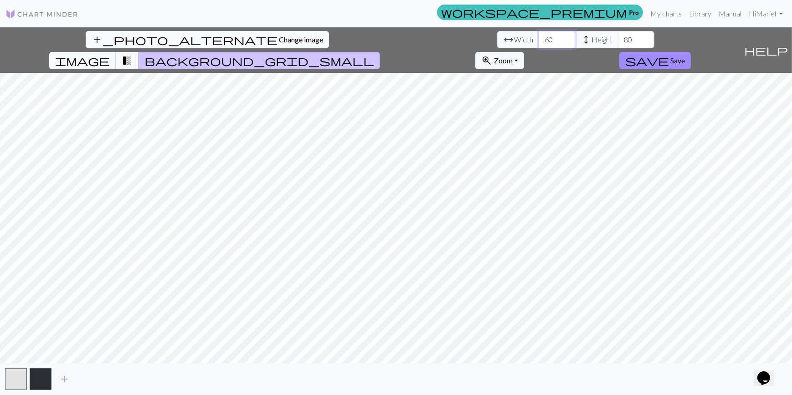
type input "60"
drag, startPoint x: 321, startPoint y: 39, endPoint x: 295, endPoint y: 39, distance: 26.4
click at [497, 39] on div "arrow_range Width 60 height Height 80" at bounding box center [575, 39] width 157 height 17
click at [133, 54] on span "transition_fade" at bounding box center [127, 60] width 11 height 13
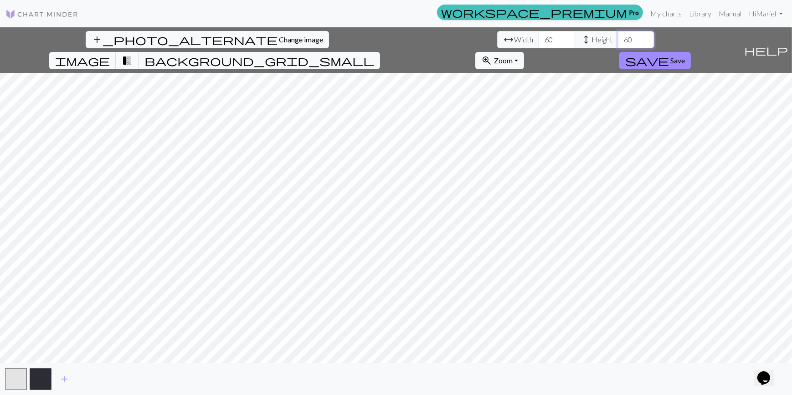
click at [618, 36] on input "60" at bounding box center [636, 39] width 36 height 17
click at [618, 36] on input "61" at bounding box center [636, 39] width 36 height 17
click at [618, 36] on input "62" at bounding box center [636, 39] width 36 height 17
click at [618, 36] on input "63" at bounding box center [636, 39] width 36 height 17
click at [618, 36] on input "64" at bounding box center [636, 39] width 36 height 17
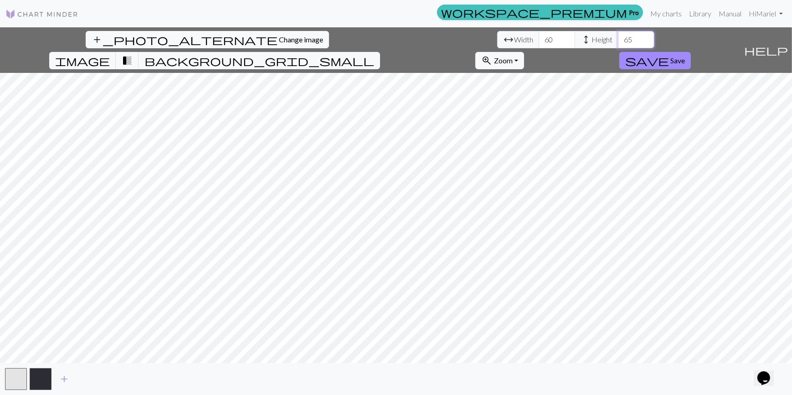
click at [618, 36] on input "65" at bounding box center [636, 39] width 36 height 17
click at [618, 36] on input "66" at bounding box center [636, 39] width 36 height 17
click at [618, 36] on input "67" at bounding box center [636, 39] width 36 height 17
click at [618, 36] on input "68" at bounding box center [636, 39] width 36 height 17
click at [618, 36] on input "69" at bounding box center [636, 39] width 36 height 17
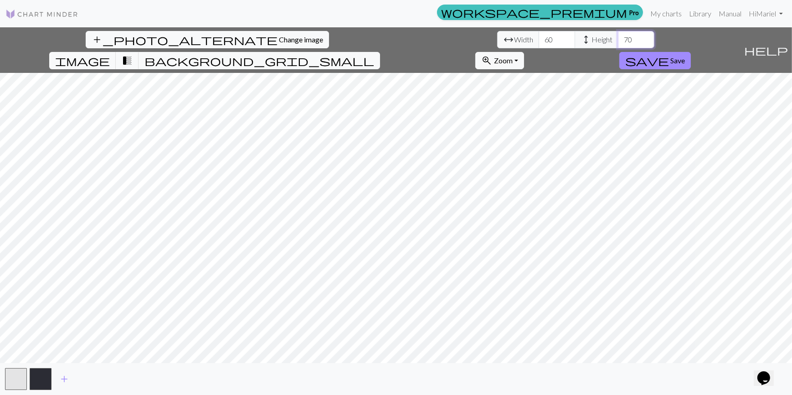
click at [618, 36] on input "70" at bounding box center [636, 39] width 36 height 17
click at [618, 36] on input "71" at bounding box center [636, 39] width 36 height 17
click at [618, 36] on input "72" at bounding box center [636, 39] width 36 height 17
click at [618, 36] on input "73" at bounding box center [636, 39] width 36 height 17
click at [618, 44] on input "72" at bounding box center [636, 39] width 36 height 17
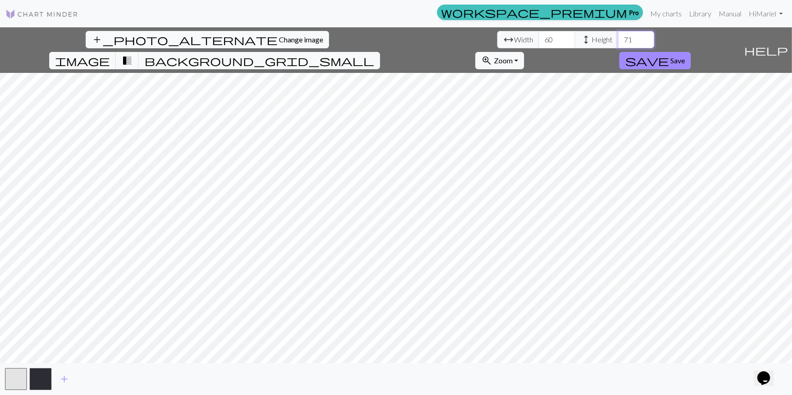
click at [618, 44] on input "71" at bounding box center [636, 39] width 36 height 17
click at [380, 52] on button "background_grid_small" at bounding box center [260, 60] width 242 height 17
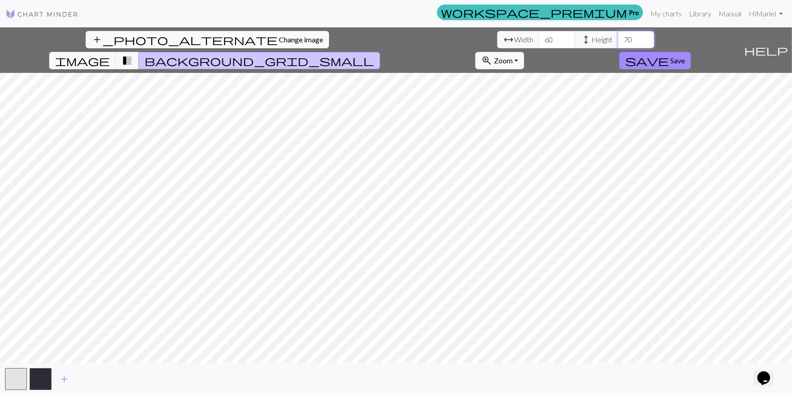
click at [618, 40] on input "70" at bounding box center [636, 39] width 36 height 17
click at [618, 40] on input "69" at bounding box center [636, 39] width 36 height 17
click at [618, 40] on input "68" at bounding box center [636, 39] width 36 height 17
click at [618, 40] on input "67" at bounding box center [636, 39] width 36 height 17
click at [618, 40] on input "66" at bounding box center [636, 39] width 36 height 17
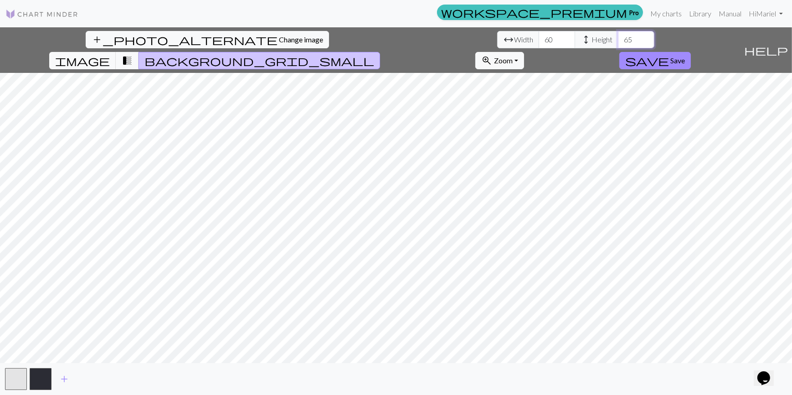
click at [618, 40] on input "65" at bounding box center [636, 39] width 36 height 17
click at [618, 40] on input "64" at bounding box center [636, 39] width 36 height 17
click at [618, 40] on input "63" at bounding box center [636, 39] width 36 height 17
click at [618, 40] on input "62" at bounding box center [636, 39] width 36 height 17
click at [618, 40] on input "61" at bounding box center [636, 39] width 36 height 17
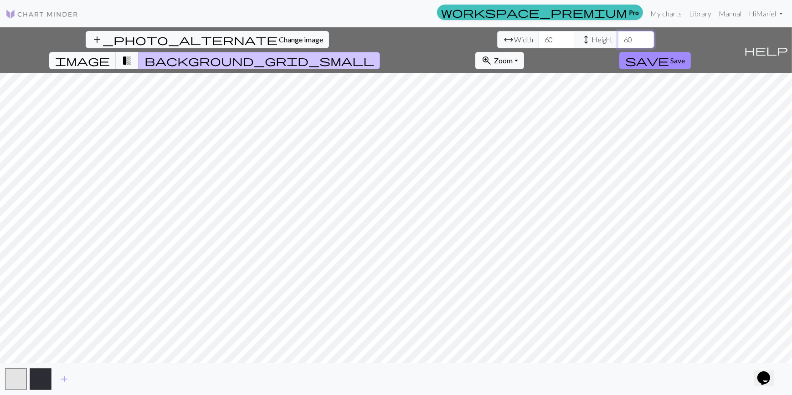
click at [618, 40] on input "60" at bounding box center [636, 39] width 36 height 17
click at [618, 40] on input "59" at bounding box center [636, 39] width 36 height 17
click at [618, 40] on input "58" at bounding box center [636, 39] width 36 height 17
click at [618, 36] on input "59" at bounding box center [636, 39] width 36 height 17
click at [618, 36] on input "60" at bounding box center [636, 39] width 36 height 17
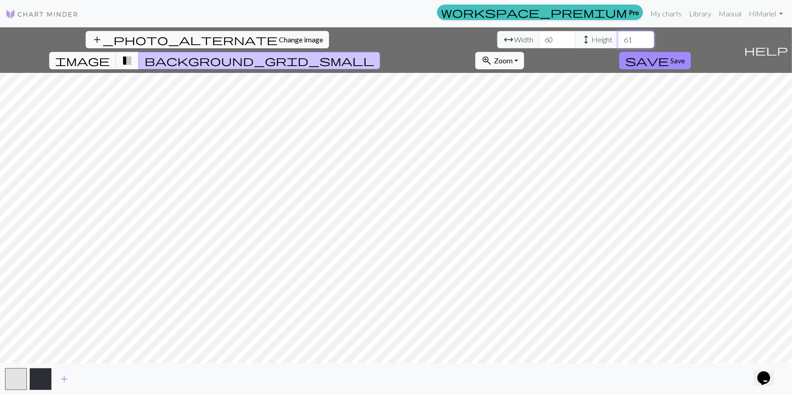
click at [618, 36] on input "61" at bounding box center [636, 39] width 36 height 17
click at [618, 36] on input "62" at bounding box center [636, 39] width 36 height 17
click at [618, 36] on input "63" at bounding box center [636, 39] width 36 height 17
click at [618, 36] on input "64" at bounding box center [636, 39] width 36 height 17
click at [618, 36] on input "65" at bounding box center [636, 39] width 36 height 17
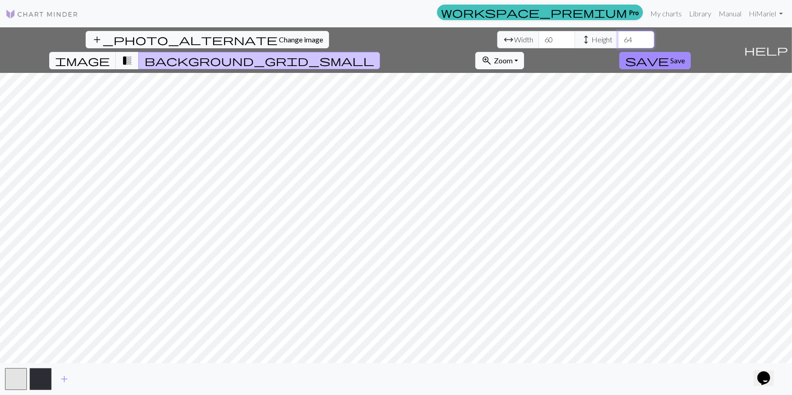
type input "64"
click at [618, 41] on input "64" at bounding box center [636, 39] width 36 height 17
click at [539, 38] on input "61" at bounding box center [557, 39] width 36 height 17
click at [539, 38] on input "62" at bounding box center [557, 39] width 36 height 17
click at [539, 38] on input "63" at bounding box center [557, 39] width 36 height 17
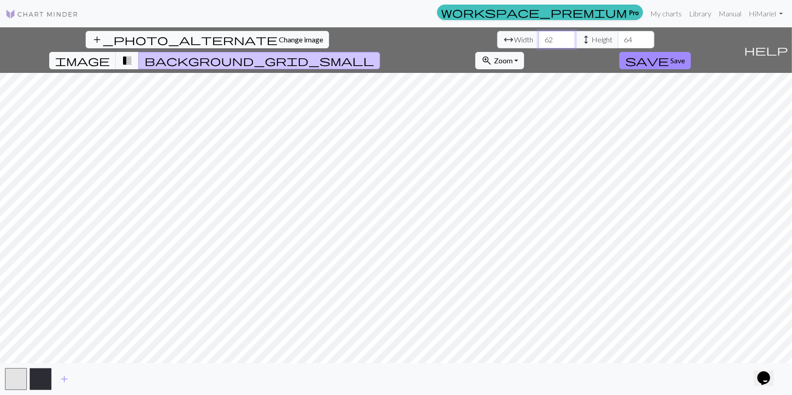
click at [539, 41] on input "62" at bounding box center [557, 39] width 36 height 17
click at [539, 41] on input "61" at bounding box center [557, 39] width 36 height 17
click at [539, 41] on input "60" at bounding box center [557, 39] width 36 height 17
click at [539, 41] on input "59" at bounding box center [557, 39] width 36 height 17
click at [539, 41] on input "58" at bounding box center [557, 39] width 36 height 17
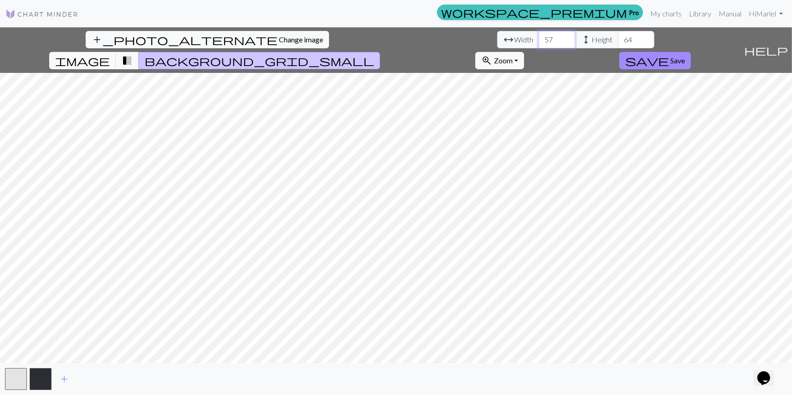
click at [539, 41] on input "57" at bounding box center [557, 39] width 36 height 17
click at [539, 41] on input "56" at bounding box center [557, 39] width 36 height 17
click at [539, 41] on input "55" at bounding box center [557, 39] width 36 height 17
click at [539, 41] on input "54" at bounding box center [557, 39] width 36 height 17
click at [539, 41] on input "53" at bounding box center [557, 39] width 36 height 17
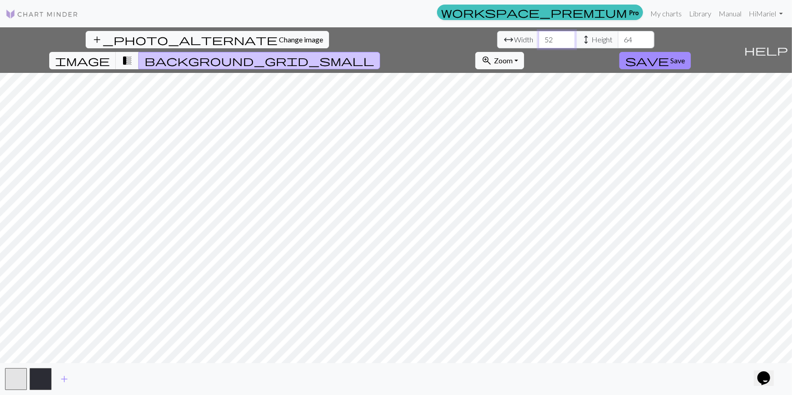
click at [539, 41] on input "52" at bounding box center [557, 39] width 36 height 17
click at [539, 41] on input "51" at bounding box center [557, 39] width 36 height 17
click at [539, 36] on input "52" at bounding box center [557, 39] width 36 height 17
click at [539, 36] on input "53" at bounding box center [557, 39] width 36 height 17
type input "54"
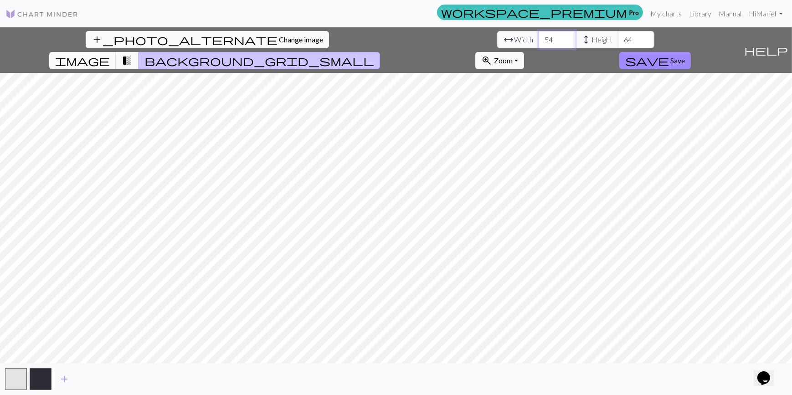
click at [539, 36] on input "54" at bounding box center [557, 39] width 36 height 17
click at [618, 36] on input "65" at bounding box center [636, 39] width 36 height 17
click at [618, 43] on input "64" at bounding box center [636, 39] width 36 height 17
click at [618, 43] on input "63" at bounding box center [636, 39] width 36 height 17
click at [618, 43] on input "62" at bounding box center [636, 39] width 36 height 17
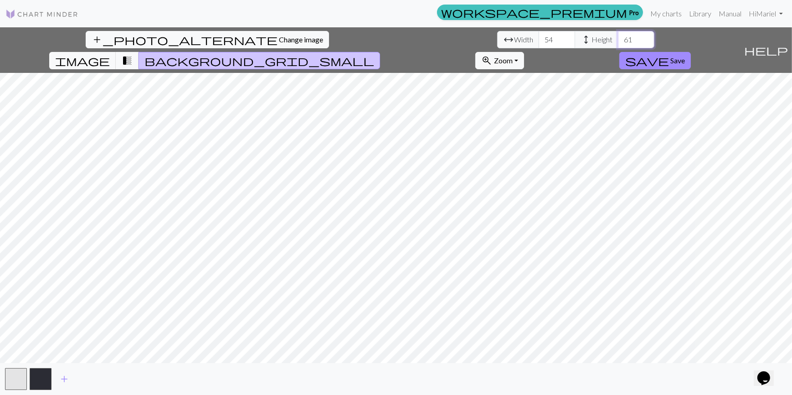
click at [618, 43] on input "61" at bounding box center [636, 39] width 36 height 17
click at [618, 43] on input "60" at bounding box center [636, 39] width 36 height 17
click at [618, 43] on input "59" at bounding box center [636, 39] width 36 height 17
click at [618, 39] on input "60" at bounding box center [636, 39] width 36 height 17
click at [618, 41] on input "59" at bounding box center [636, 39] width 36 height 17
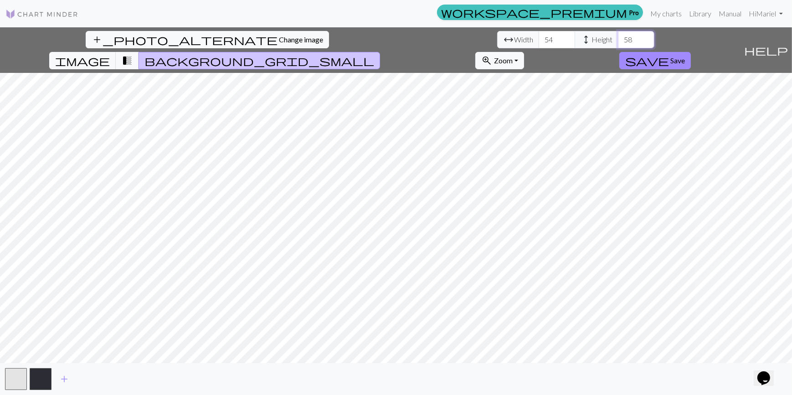
click at [618, 41] on input "58" at bounding box center [636, 39] width 36 height 17
click at [618, 41] on input "57" at bounding box center [636, 39] width 36 height 17
click at [618, 41] on input "56" at bounding box center [636, 39] width 36 height 17
click at [618, 41] on input "55" at bounding box center [636, 39] width 36 height 17
click at [618, 41] on input "54" at bounding box center [636, 39] width 36 height 17
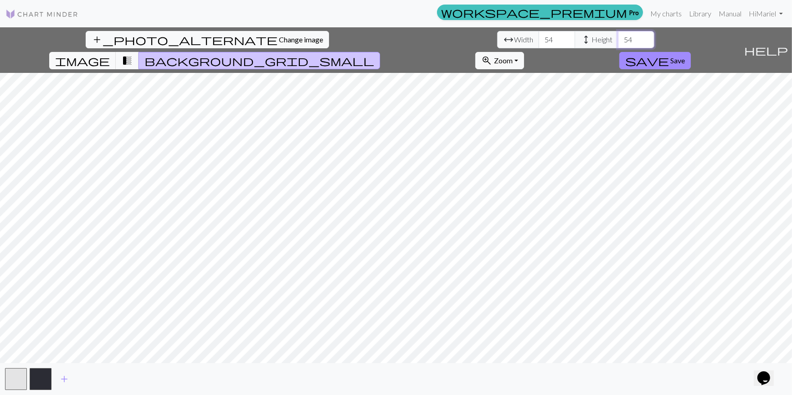
click at [618, 41] on input "53" at bounding box center [636, 39] width 36 height 17
click at [618, 41] on input "52" at bounding box center [636, 39] width 36 height 17
click at [618, 41] on input "51" at bounding box center [636, 39] width 36 height 17
click at [618, 41] on input "50" at bounding box center [636, 39] width 36 height 17
click at [618, 41] on input "49" at bounding box center [636, 39] width 36 height 17
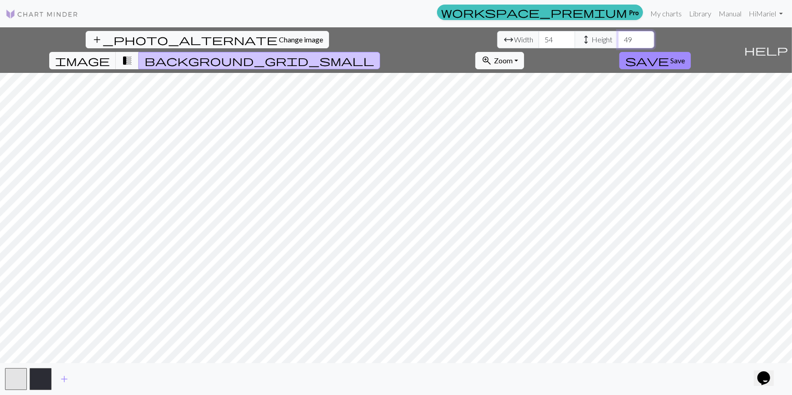
click at [618, 41] on input "48" at bounding box center [636, 39] width 36 height 17
click at [618, 41] on input "47" at bounding box center [636, 39] width 36 height 17
click at [618, 41] on input "46" at bounding box center [636, 39] width 36 height 17
click at [618, 41] on input "45" at bounding box center [636, 39] width 36 height 17
click at [618, 41] on input "44" at bounding box center [636, 39] width 36 height 17
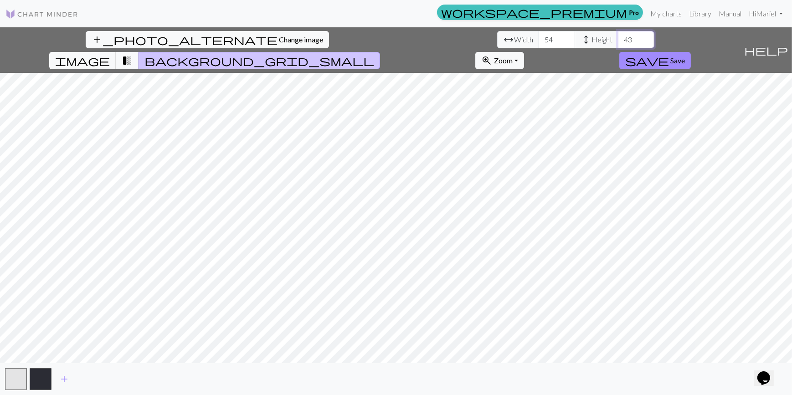
click at [618, 41] on input "43" at bounding box center [636, 39] width 36 height 17
click at [618, 41] on input "42" at bounding box center [636, 39] width 36 height 17
click at [618, 41] on input "41" at bounding box center [636, 39] width 36 height 17
click at [618, 41] on input "40" at bounding box center [636, 39] width 36 height 17
click at [618, 41] on input "39" at bounding box center [636, 39] width 36 height 17
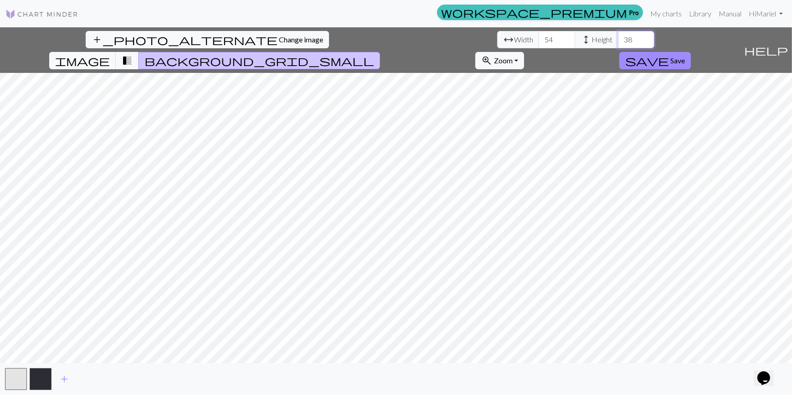
click at [618, 41] on input "38" at bounding box center [636, 39] width 36 height 17
click at [618, 41] on input "37" at bounding box center [636, 39] width 36 height 17
click at [618, 41] on input "36" at bounding box center [636, 39] width 36 height 17
click at [618, 36] on input "71" at bounding box center [636, 39] width 36 height 17
click at [618, 36] on input "72" at bounding box center [636, 39] width 36 height 17
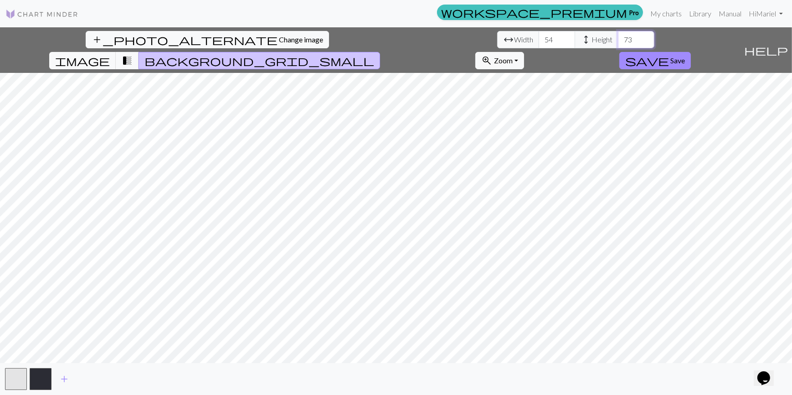
click at [618, 36] on input "73" at bounding box center [636, 39] width 36 height 17
click at [618, 36] on input "74" at bounding box center [636, 39] width 36 height 17
click at [618, 36] on input "75" at bounding box center [636, 39] width 36 height 17
click at [618, 36] on input "76" at bounding box center [636, 39] width 36 height 17
click at [618, 36] on input "77" at bounding box center [636, 39] width 36 height 17
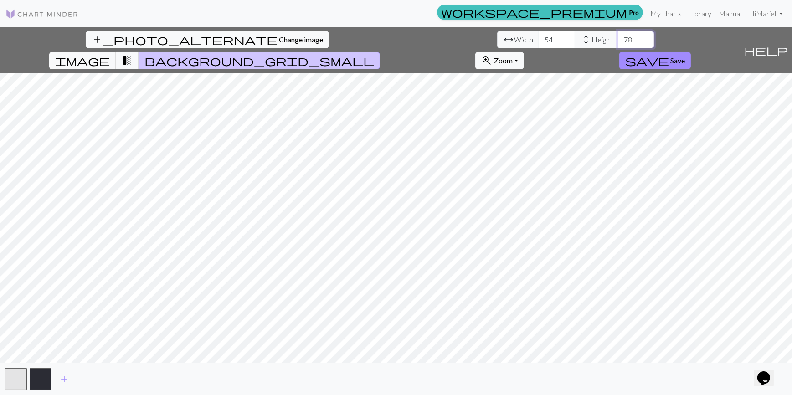
click at [618, 36] on input "78" at bounding box center [636, 39] width 36 height 17
click at [618, 36] on input "79" at bounding box center [636, 39] width 36 height 17
type input "80"
click at [618, 36] on input "80" at bounding box center [636, 39] width 36 height 17
click at [539, 37] on input "66" at bounding box center [557, 39] width 36 height 17
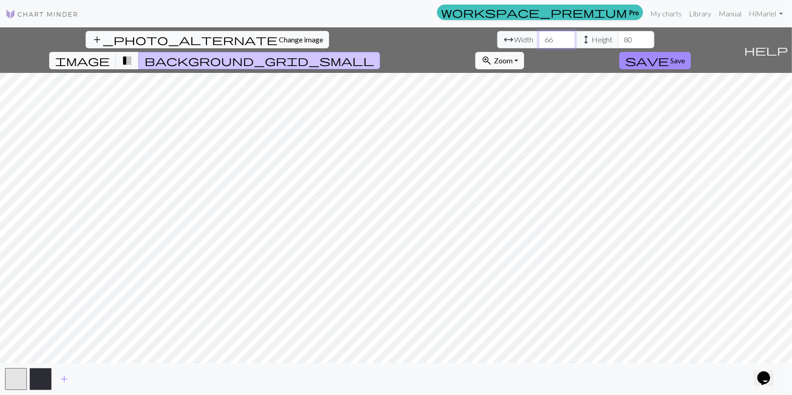
click at [539, 37] on input "67" at bounding box center [557, 39] width 36 height 17
click at [539, 37] on input "68" at bounding box center [557, 39] width 36 height 17
click at [539, 37] on input "69" at bounding box center [557, 39] width 36 height 17
click at [539, 37] on input "70" at bounding box center [557, 39] width 36 height 17
click at [539, 37] on input "71" at bounding box center [557, 39] width 36 height 17
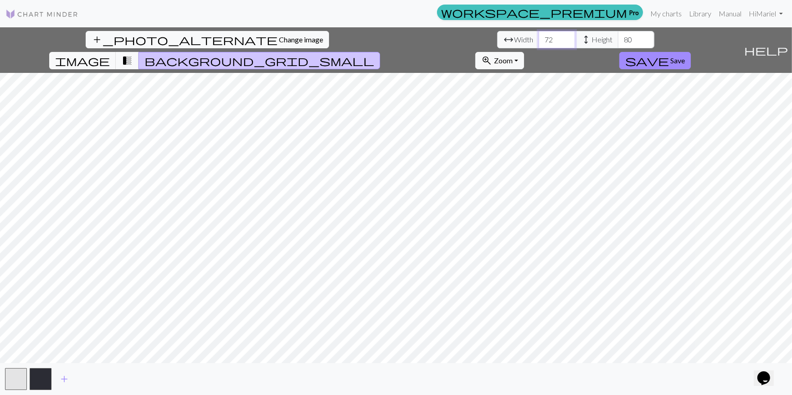
click at [539, 37] on input "72" at bounding box center [557, 39] width 36 height 17
click at [539, 37] on input "73" at bounding box center [557, 39] width 36 height 17
click at [539, 37] on input "74" at bounding box center [557, 39] width 36 height 17
click at [539, 37] on input "75" at bounding box center [557, 39] width 36 height 17
click at [539, 37] on input "76" at bounding box center [557, 39] width 36 height 17
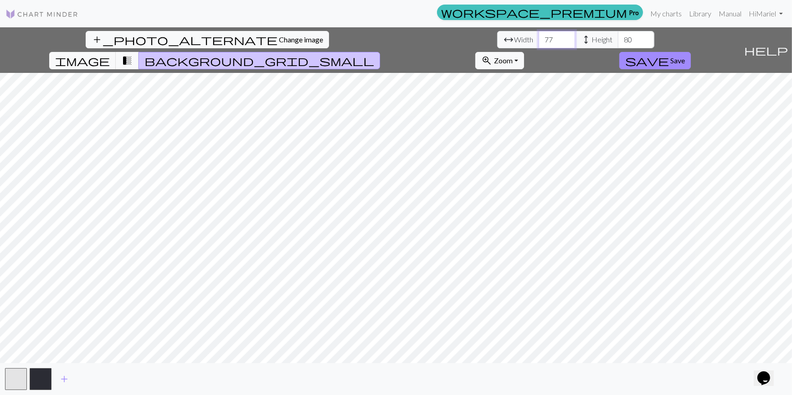
click at [539, 37] on input "77" at bounding box center [557, 39] width 36 height 17
click at [539, 37] on input "78" at bounding box center [557, 39] width 36 height 17
click at [539, 37] on input "79" at bounding box center [557, 39] width 36 height 17
type input "80"
click at [539, 37] on input "80" at bounding box center [557, 39] width 36 height 17
